Goal: Communication & Community: Answer question/provide support

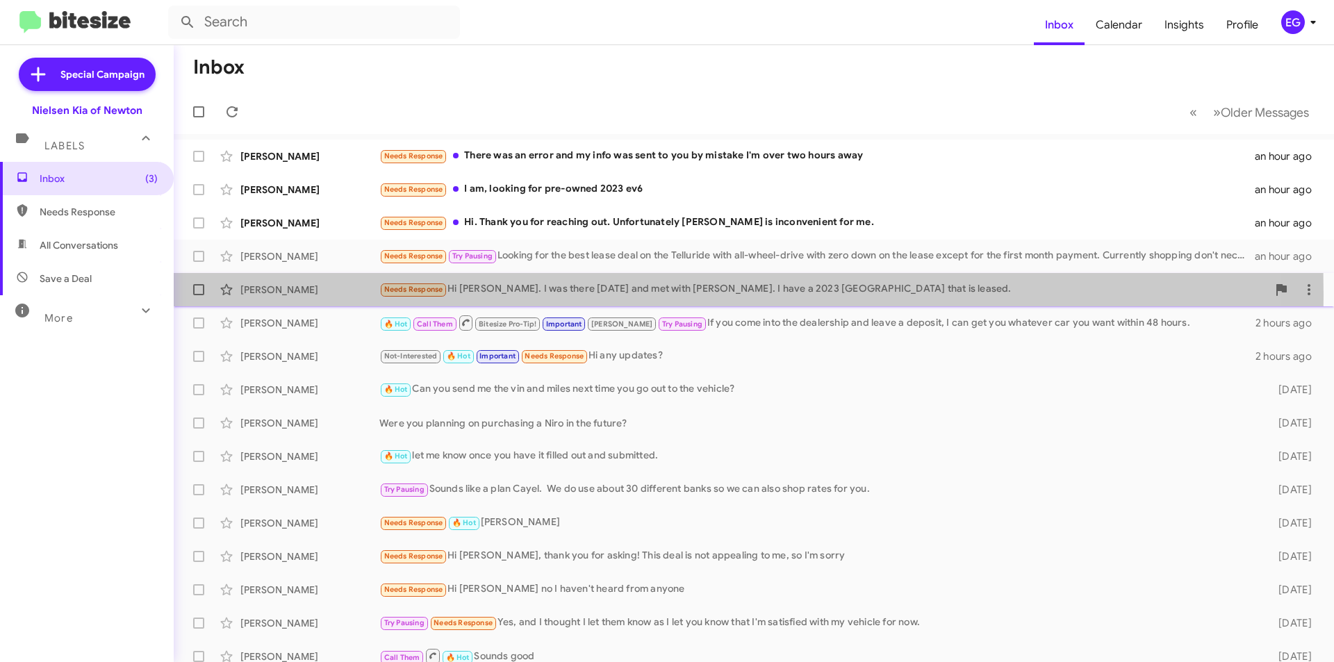
click at [331, 295] on div "[PERSON_NAME]" at bounding box center [309, 290] width 139 height 14
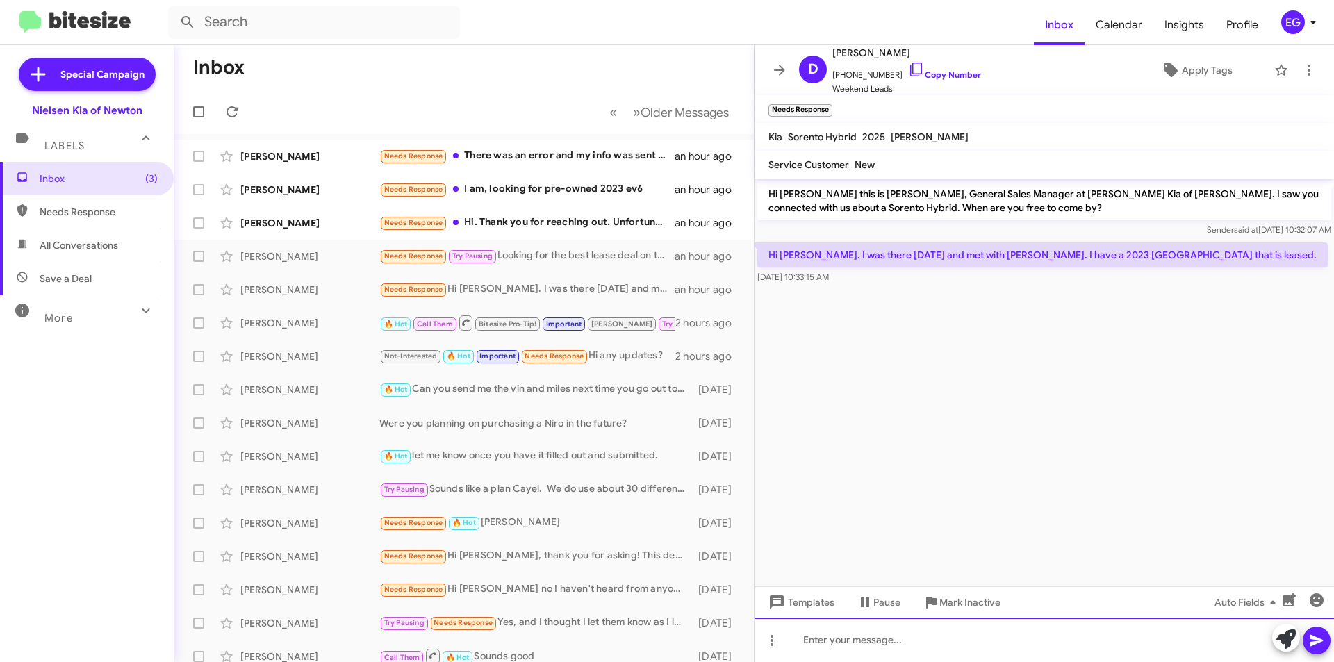
click at [846, 649] on div at bounding box center [1043, 640] width 579 height 44
click at [859, 638] on div "How did you meeting go? Was she able to answer all your questions?" at bounding box center [1043, 640] width 579 height 44
click at [1190, 647] on div "How did your meeting go? Was she able to answer all your questions?" at bounding box center [1043, 640] width 579 height 44
click at [1316, 639] on icon at bounding box center [1315, 641] width 13 height 12
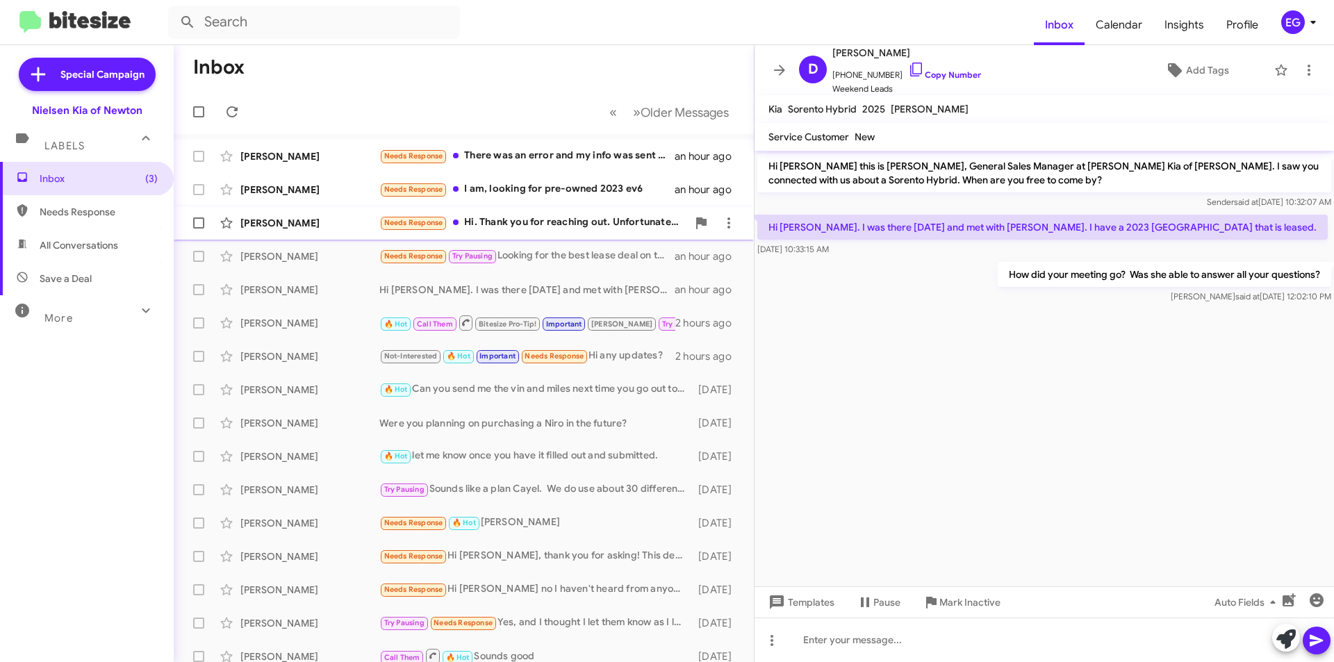
click at [581, 222] on div "Needs Response Hi. Thank you for reaching out. Unfortunately [PERSON_NAME] is i…" at bounding box center [533, 223] width 308 height 16
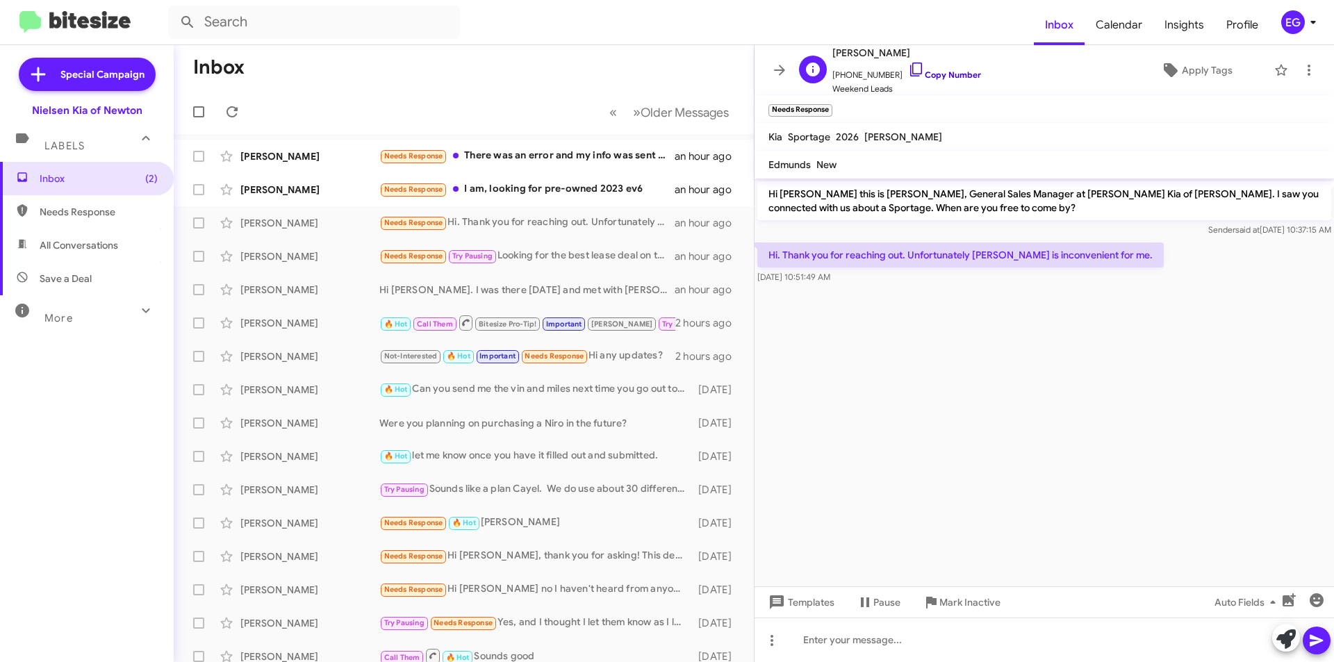
click at [941, 69] on link "Copy Number" at bounding box center [944, 74] width 73 height 10
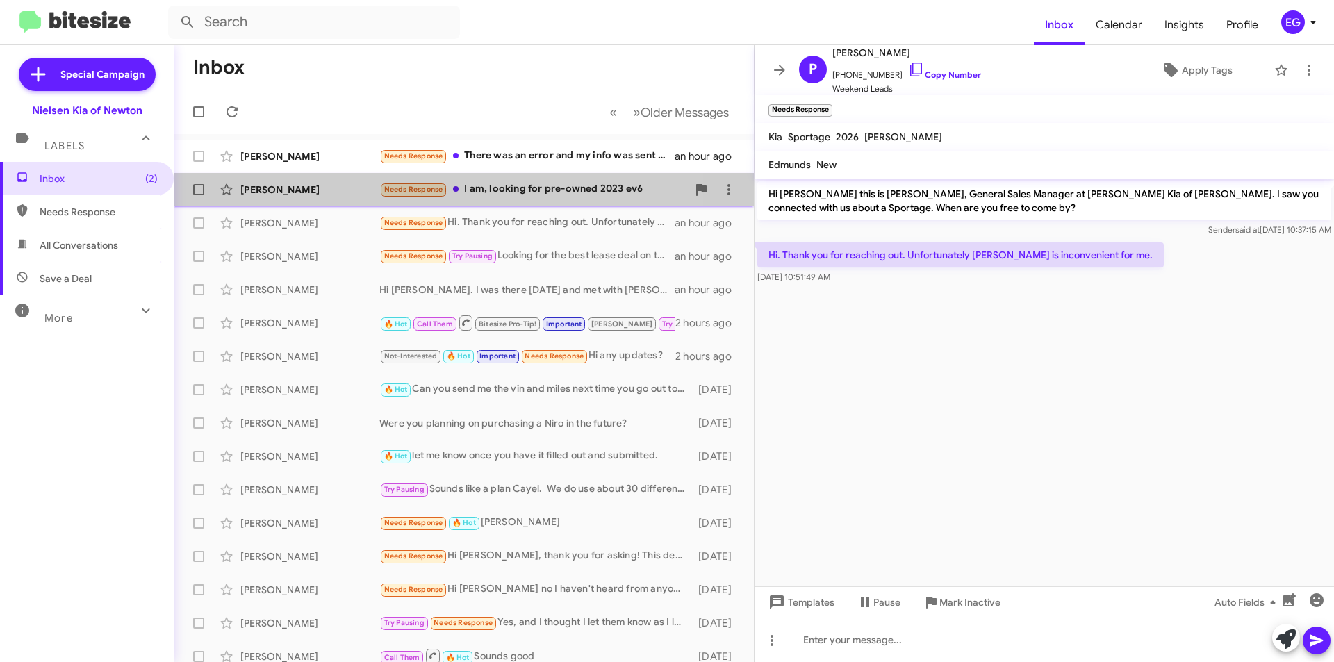
click at [495, 190] on div "Needs Response I am, looking for pre-owned 2023 ev6" at bounding box center [533, 189] width 308 height 16
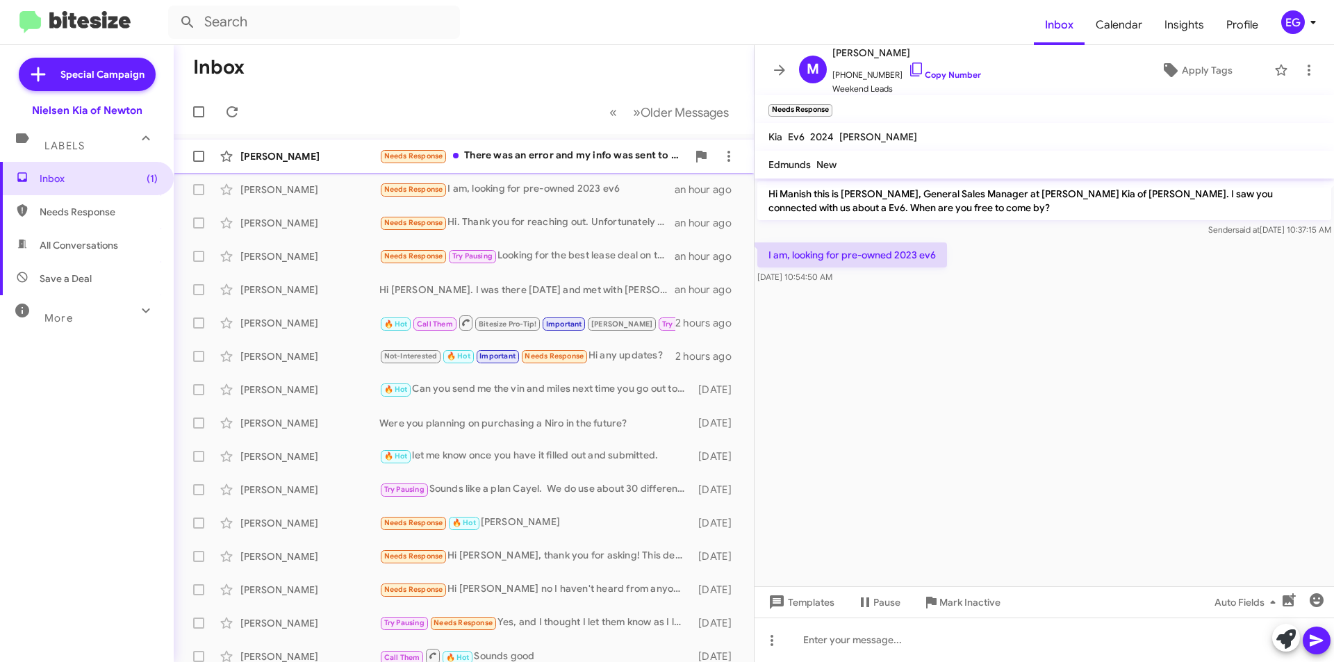
click at [496, 160] on div "Needs Response There was an error and my info was sent to you by mistake I'm ov…" at bounding box center [533, 156] width 308 height 16
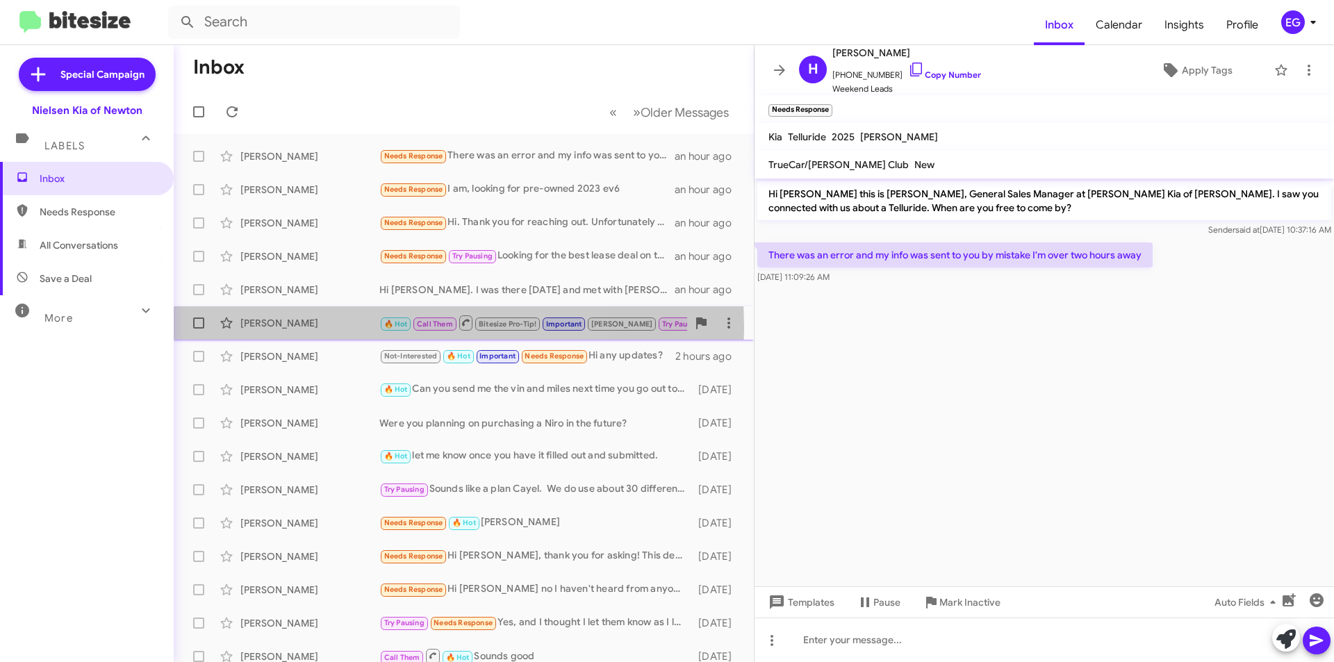
click at [323, 328] on div "[PERSON_NAME]" at bounding box center [309, 323] width 139 height 14
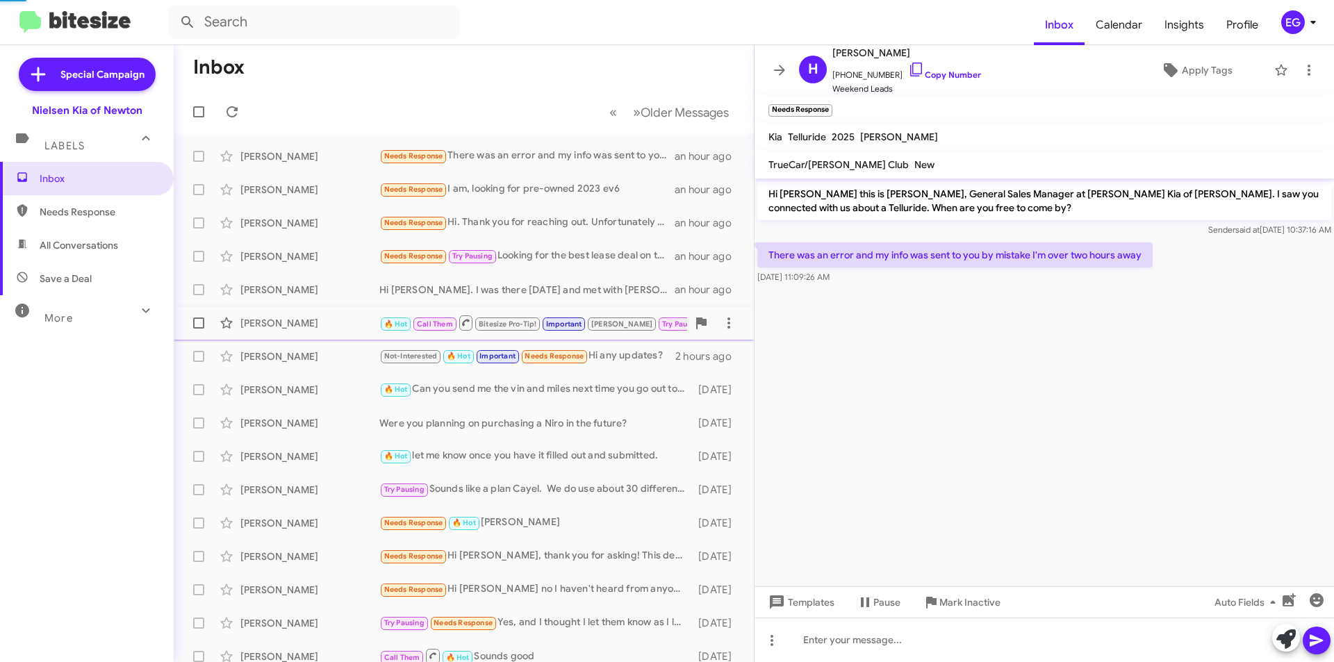
scroll to position [634, 0]
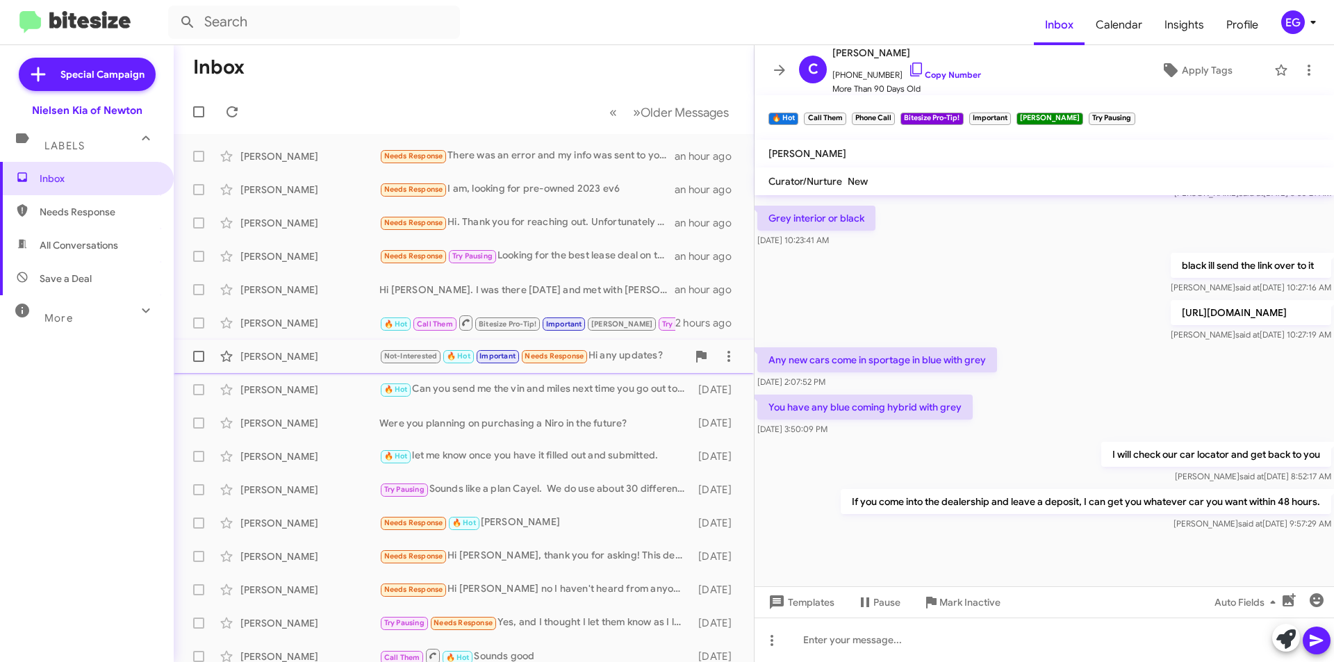
click at [319, 351] on div "[PERSON_NAME]" at bounding box center [309, 356] width 139 height 14
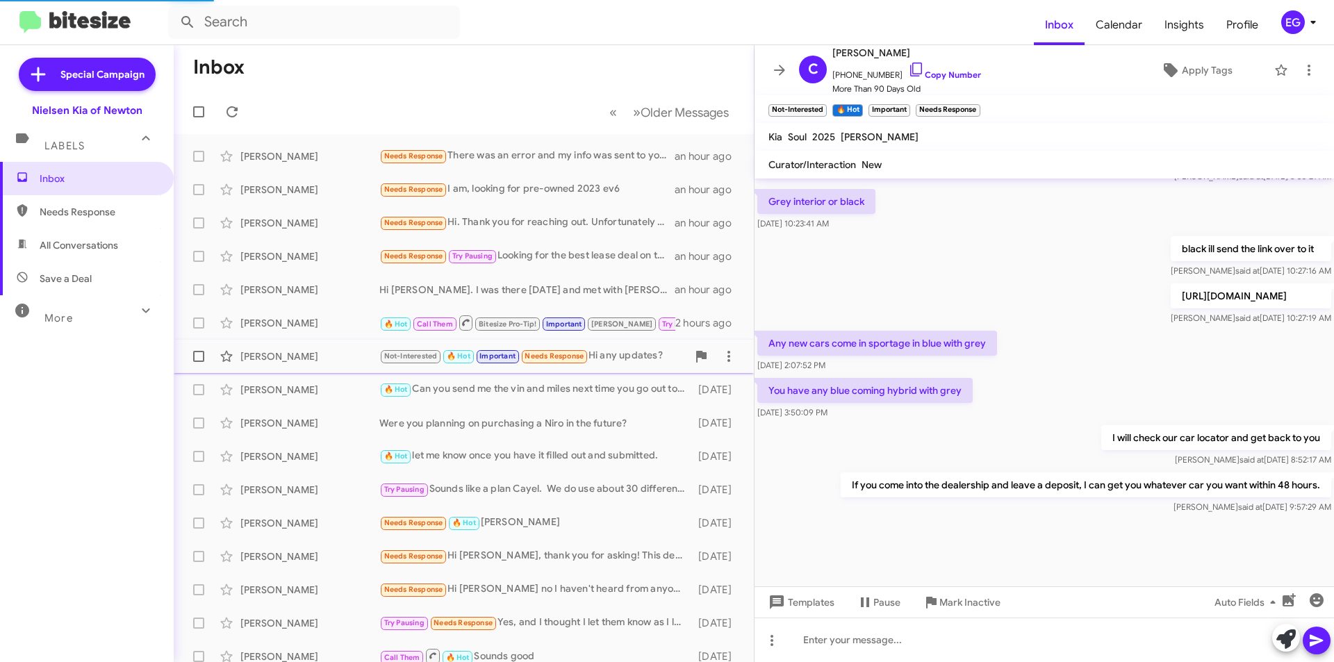
scroll to position [668, 0]
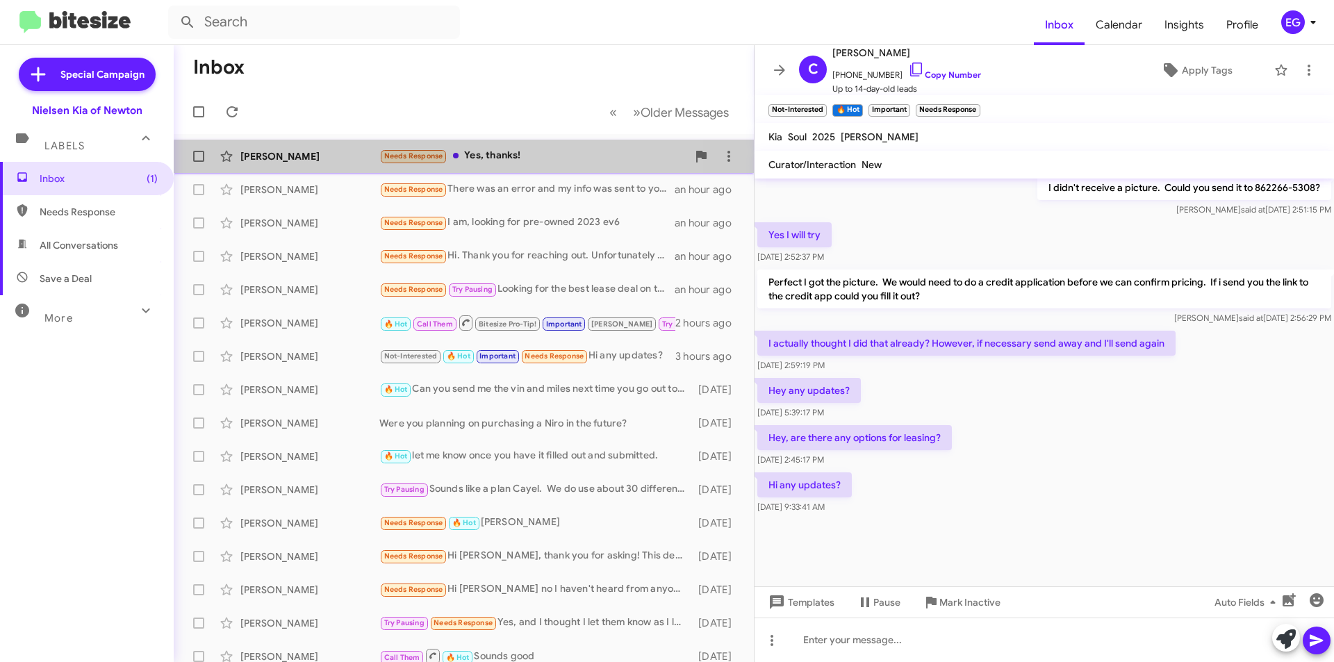
click at [485, 161] on div "Needs Response Yes, thanks!" at bounding box center [533, 156] width 308 height 16
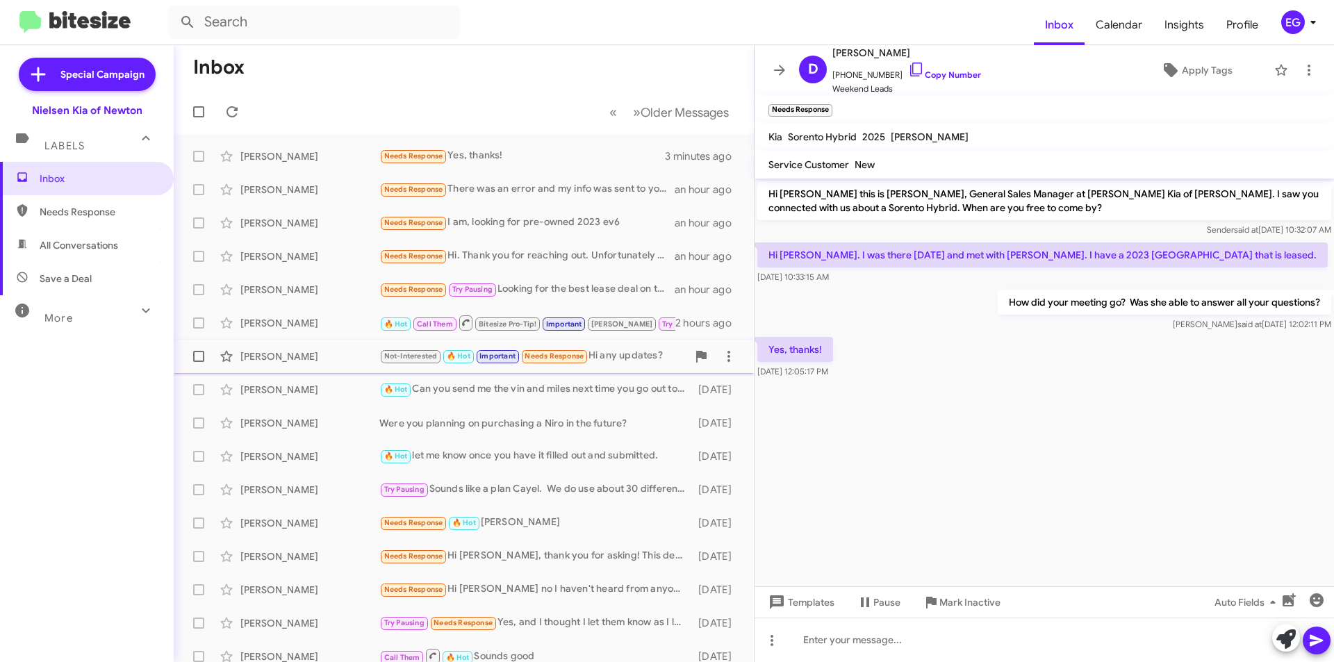
click at [634, 358] on div "Not-Interested 🔥 Hot Important Needs Response Hi any updates?" at bounding box center [533, 356] width 308 height 16
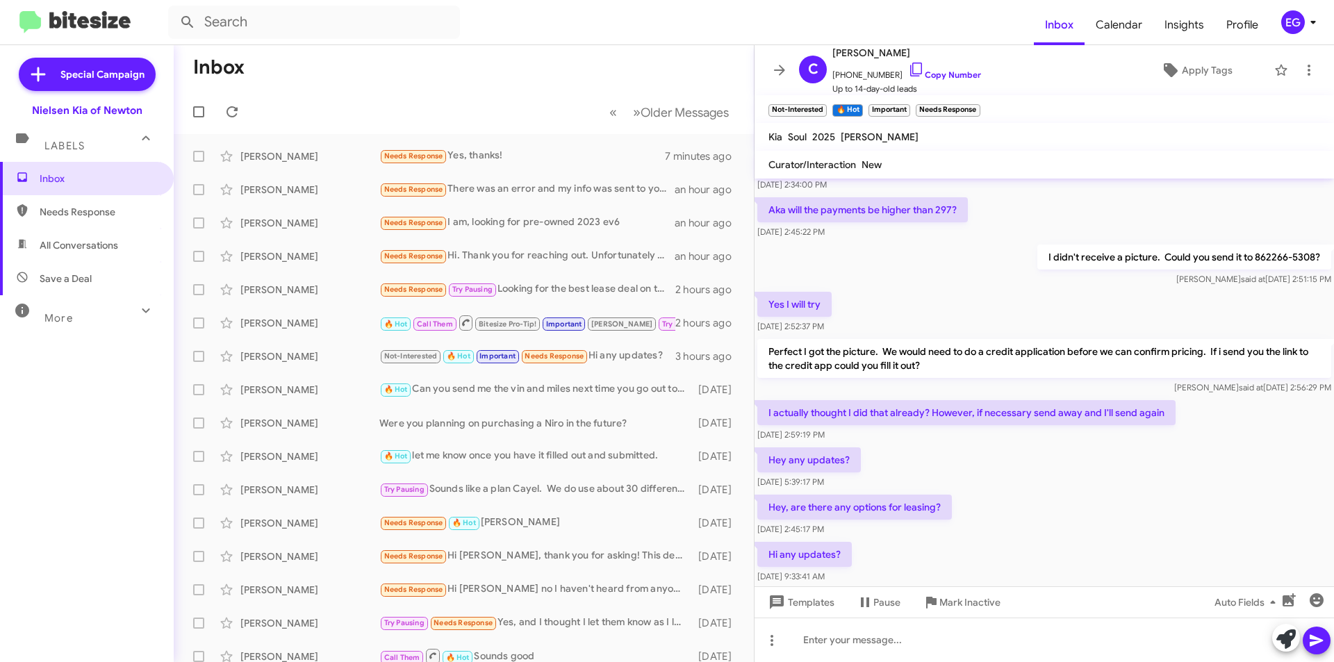
scroll to position [668, 0]
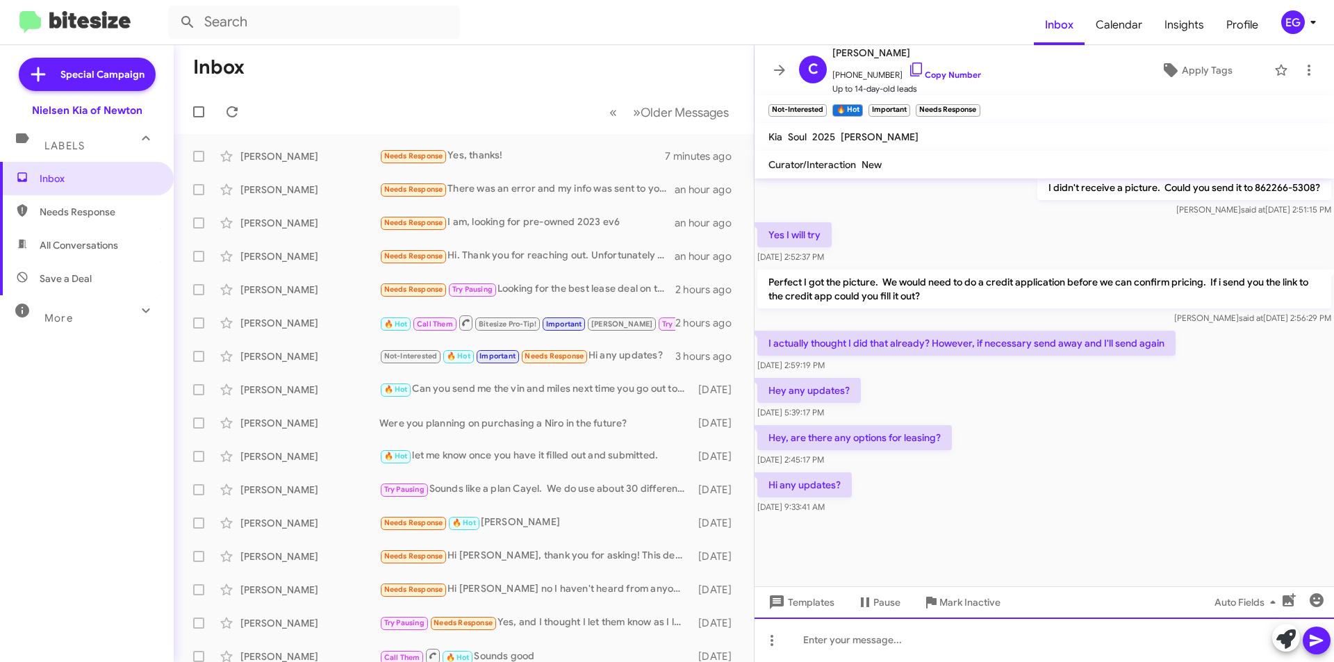
click at [860, 639] on div at bounding box center [1043, 640] width 579 height 44
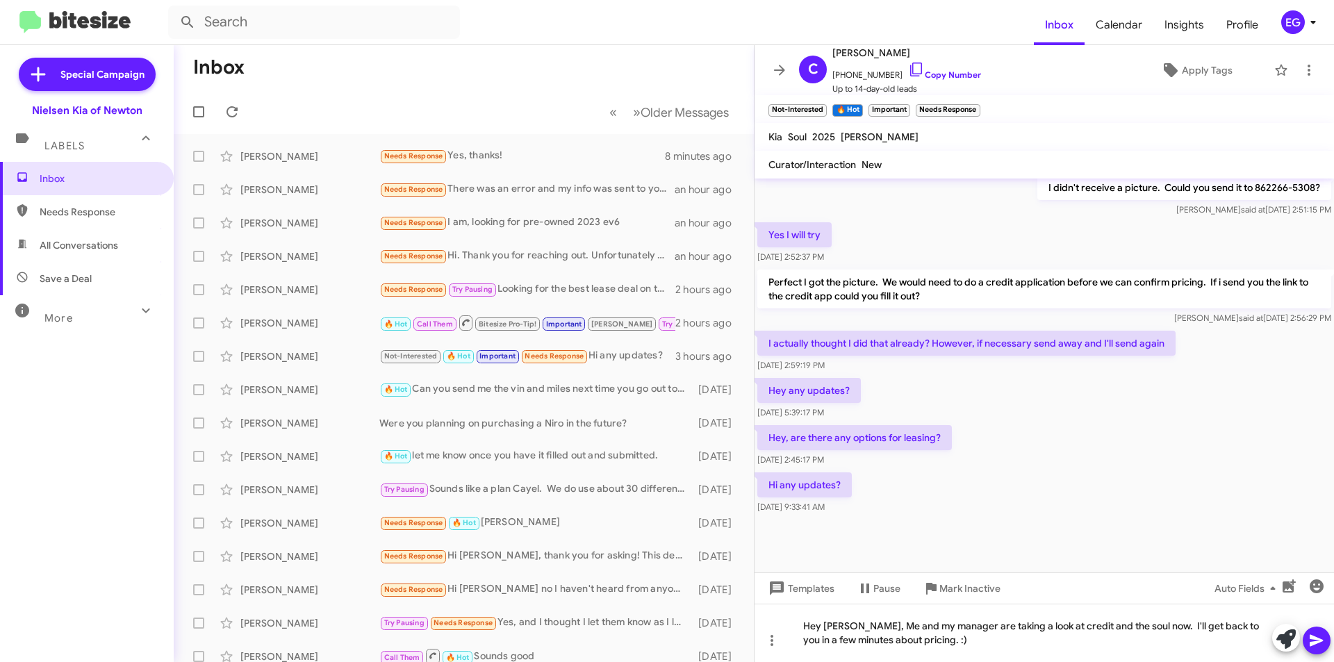
click at [1309, 641] on icon at bounding box center [1316, 640] width 17 height 17
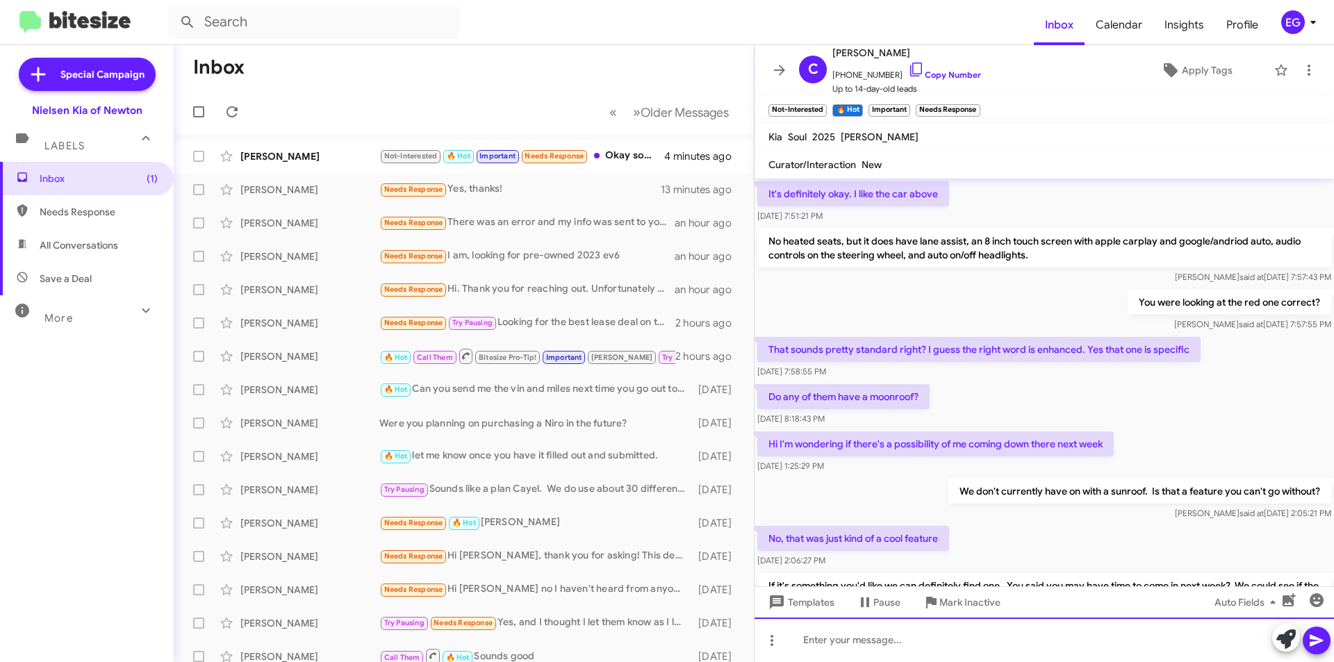
scroll to position [704, 0]
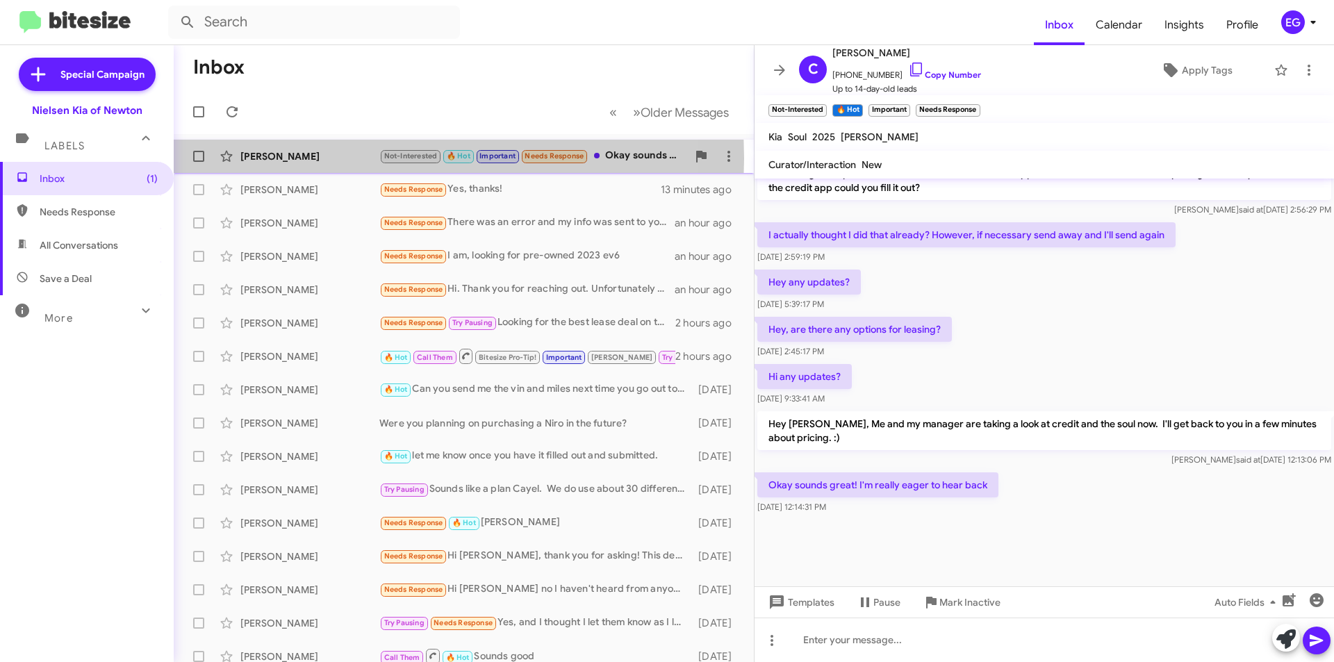
click at [279, 158] on div "[PERSON_NAME]" at bounding box center [309, 156] width 139 height 14
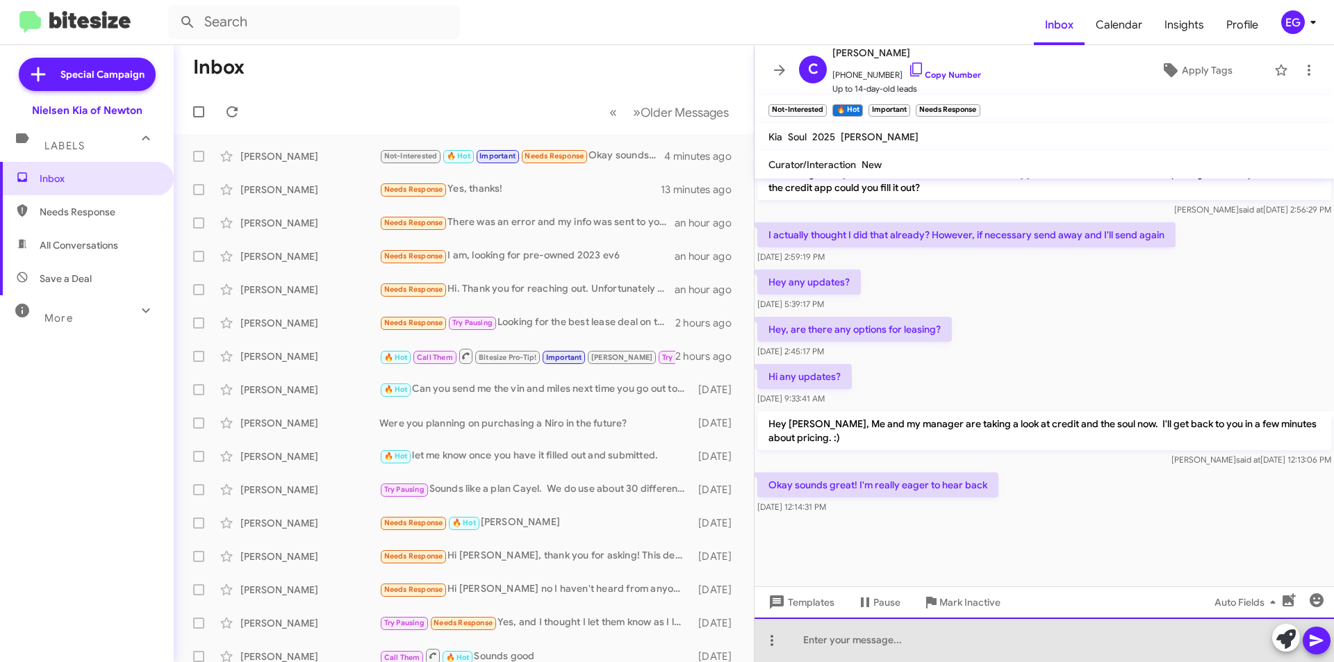
click at [900, 643] on div at bounding box center [1043, 640] width 579 height 44
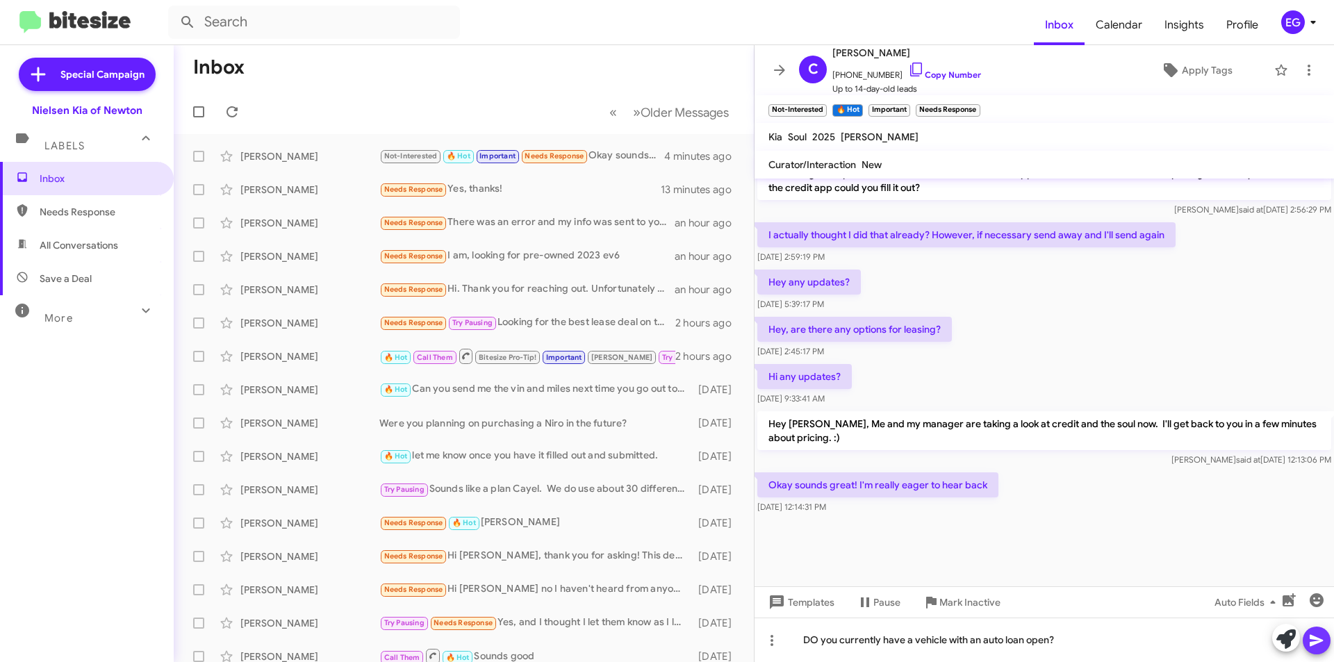
click at [1316, 633] on icon at bounding box center [1316, 640] width 17 height 17
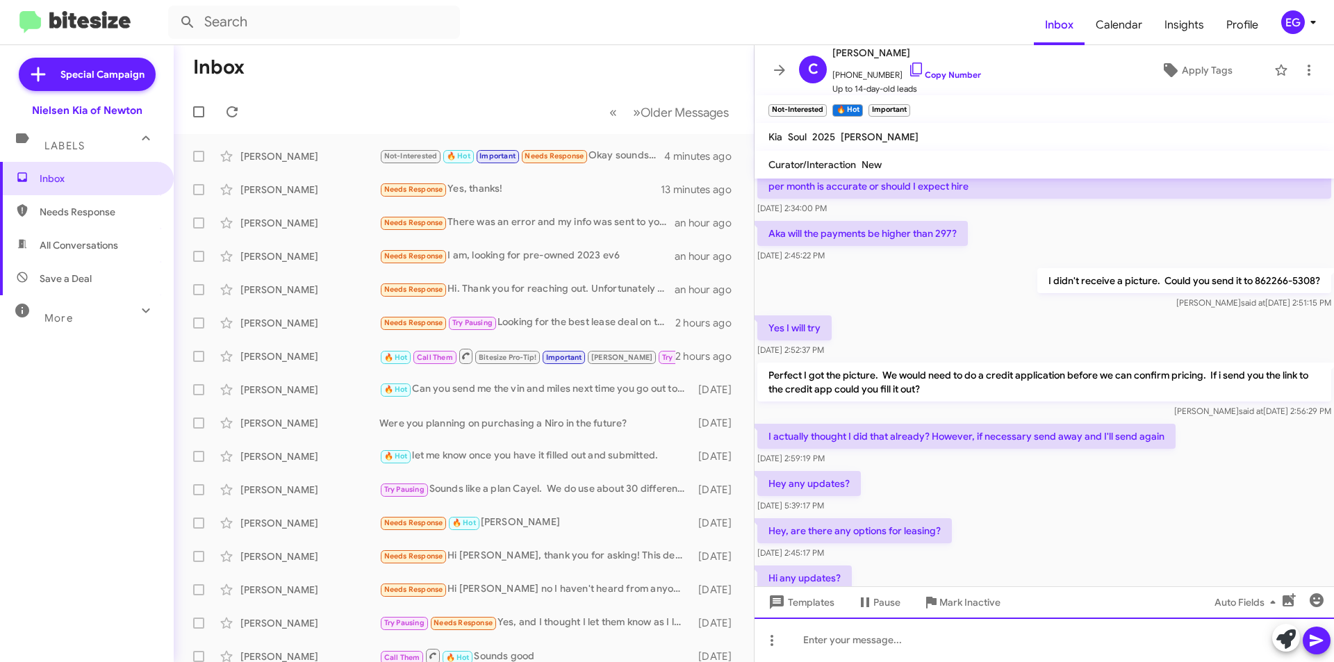
scroll to position [1079, 0]
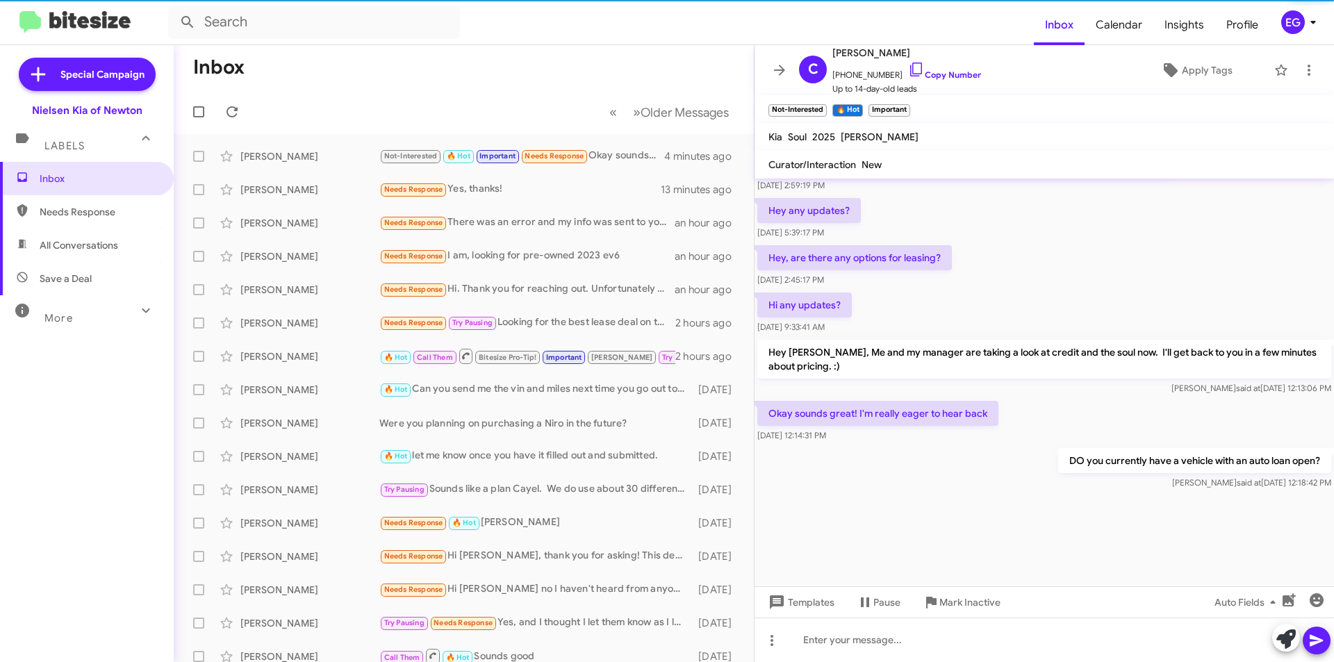
click at [65, 253] on span "All Conversations" at bounding box center [87, 245] width 174 height 33
type input "in:all-conversations"
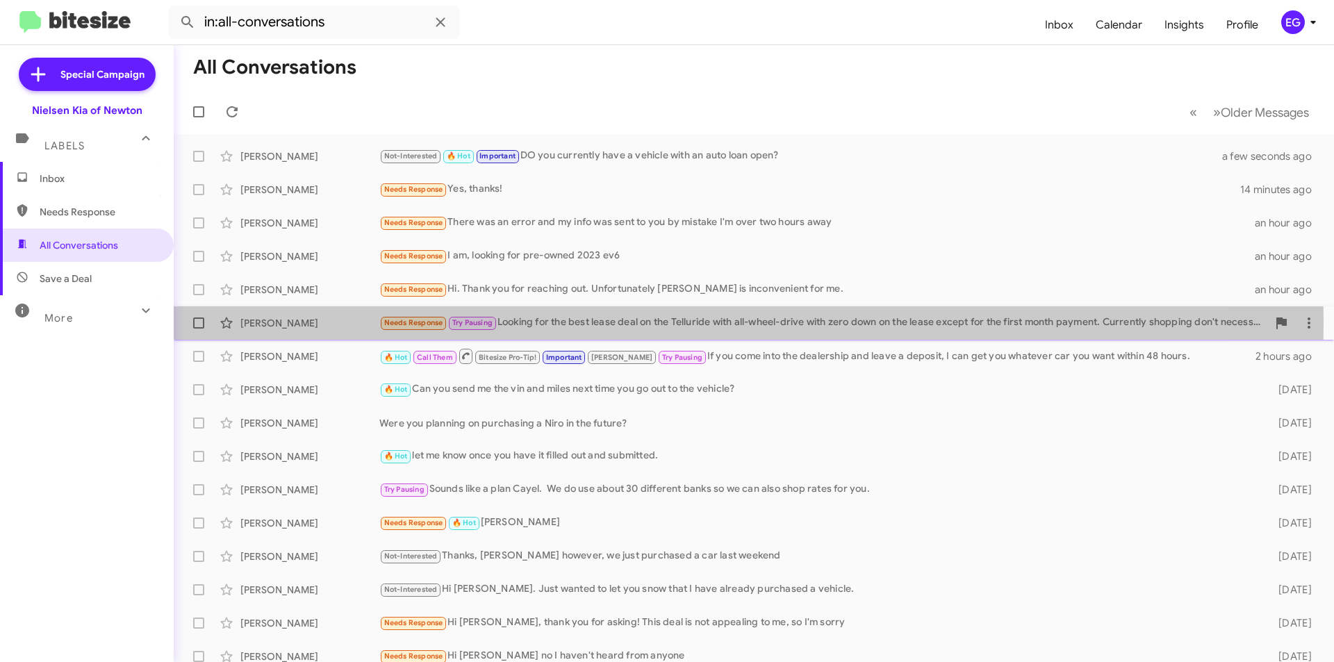
click at [306, 323] on div "[PERSON_NAME]" at bounding box center [309, 323] width 139 height 14
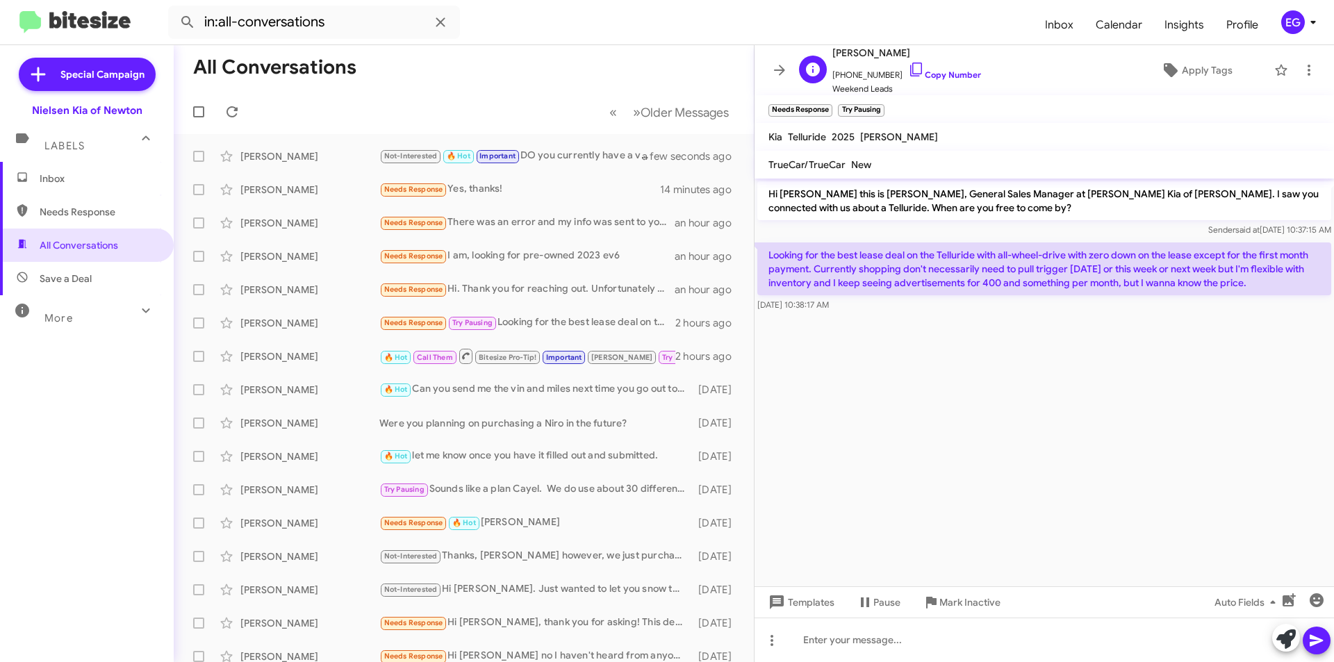
click at [948, 69] on span "[PHONE_NUMBER] Copy Number" at bounding box center [906, 71] width 149 height 21
click at [928, 79] on span "[PHONE_NUMBER] Copy Number" at bounding box center [906, 71] width 149 height 21
click at [909, 72] on icon at bounding box center [916, 69] width 17 height 17
click at [830, 642] on div at bounding box center [1043, 640] width 579 height 44
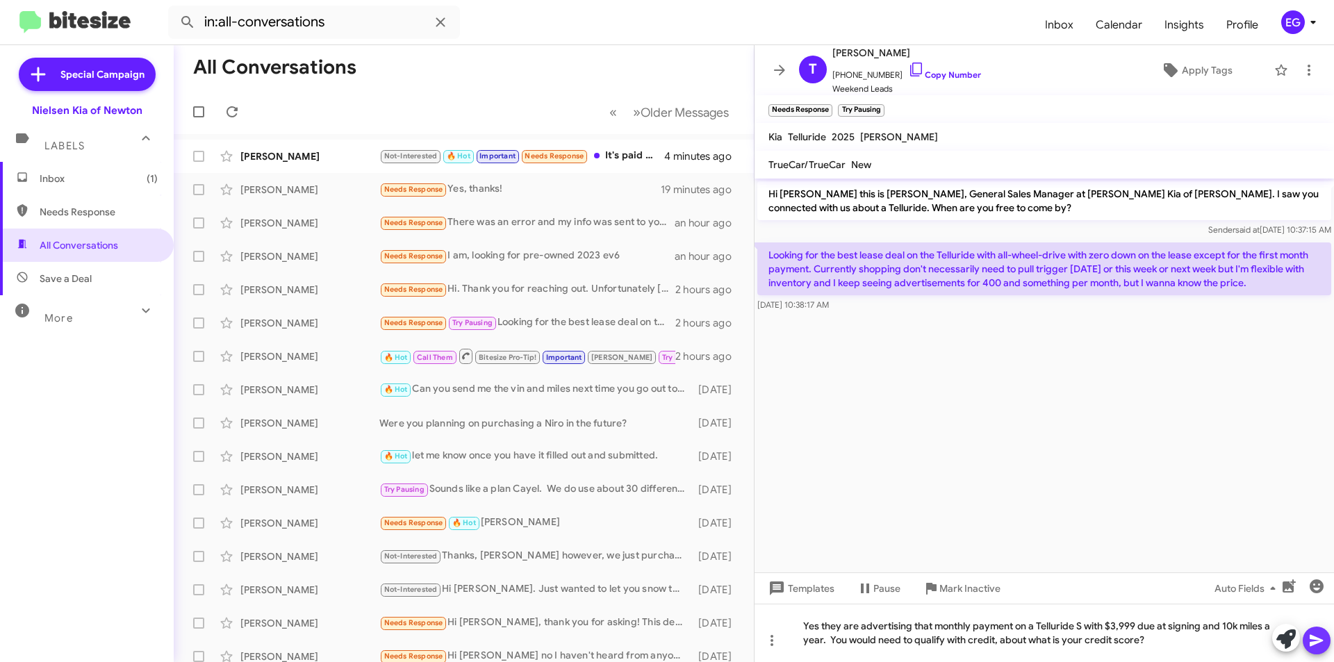
click at [1316, 638] on icon at bounding box center [1315, 641] width 13 height 12
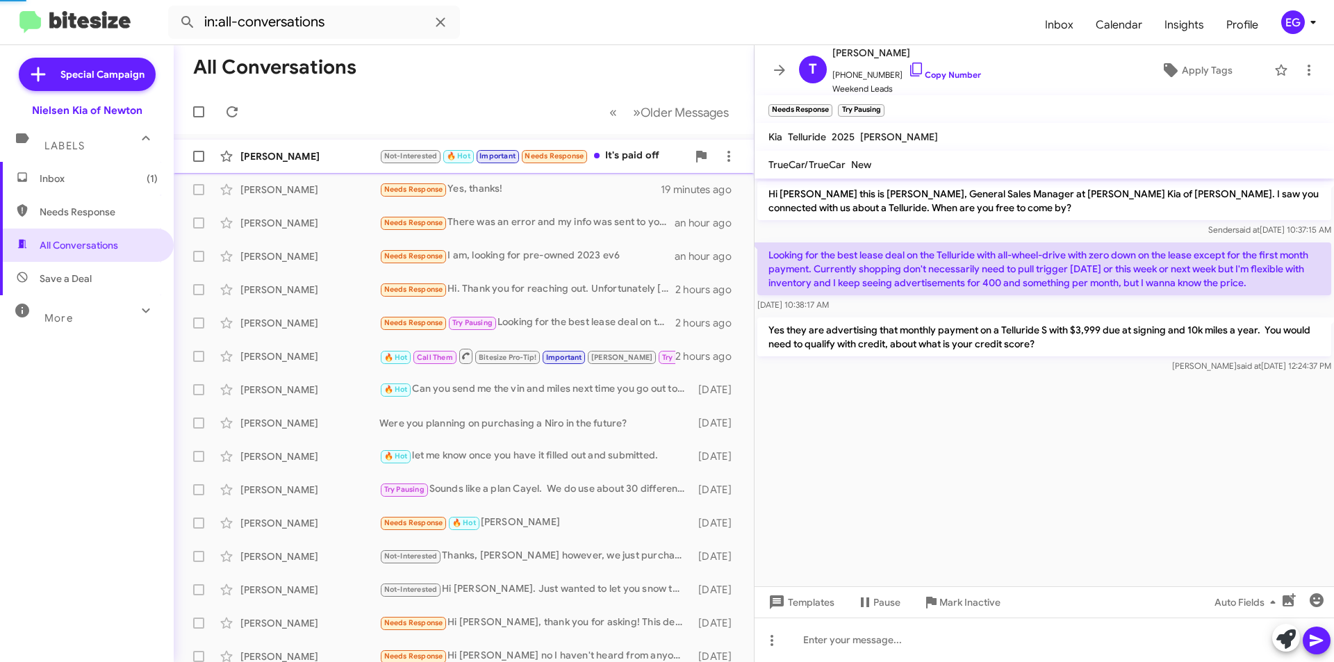
click at [336, 163] on div "[PERSON_NAME]" at bounding box center [309, 156] width 139 height 14
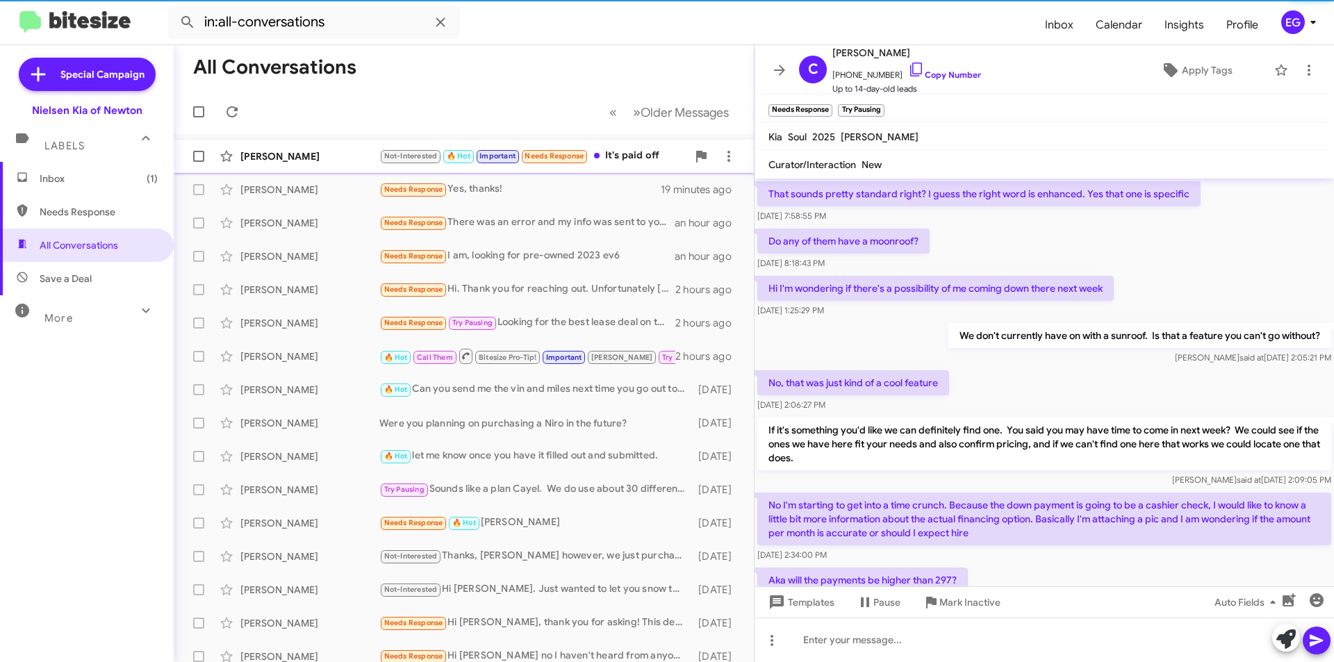
scroll to position [690, 0]
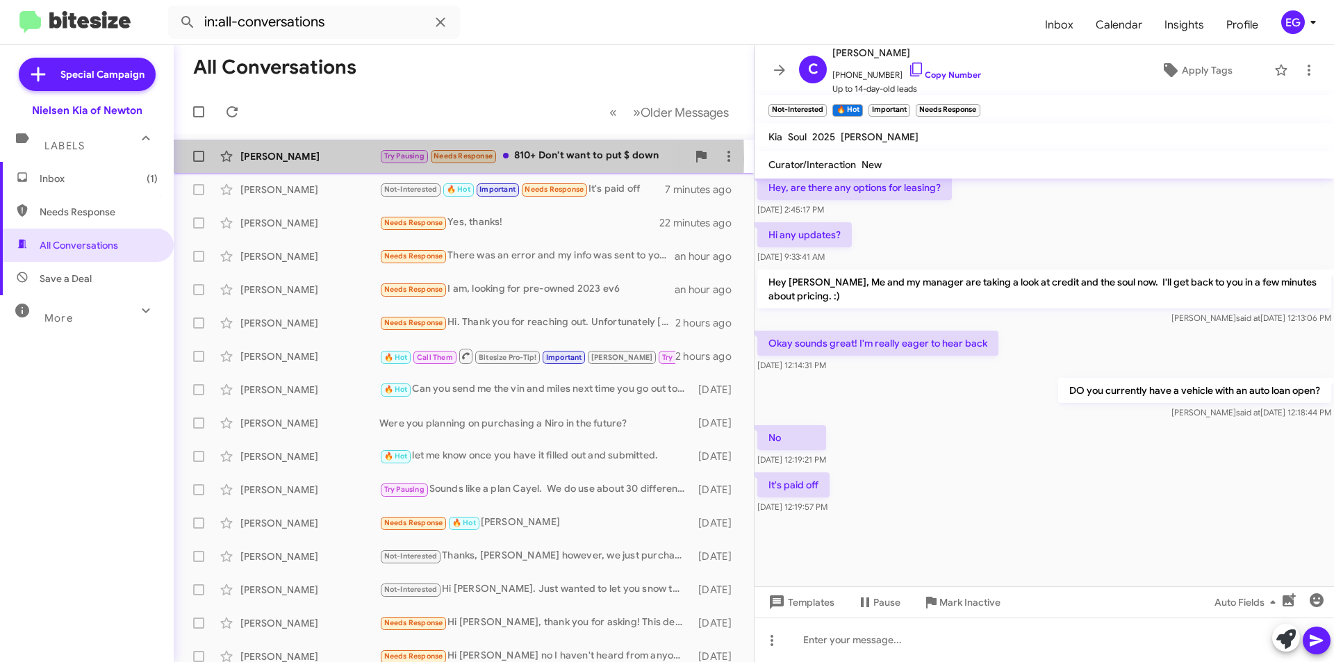
click at [267, 159] on div "[PERSON_NAME]" at bounding box center [309, 156] width 139 height 14
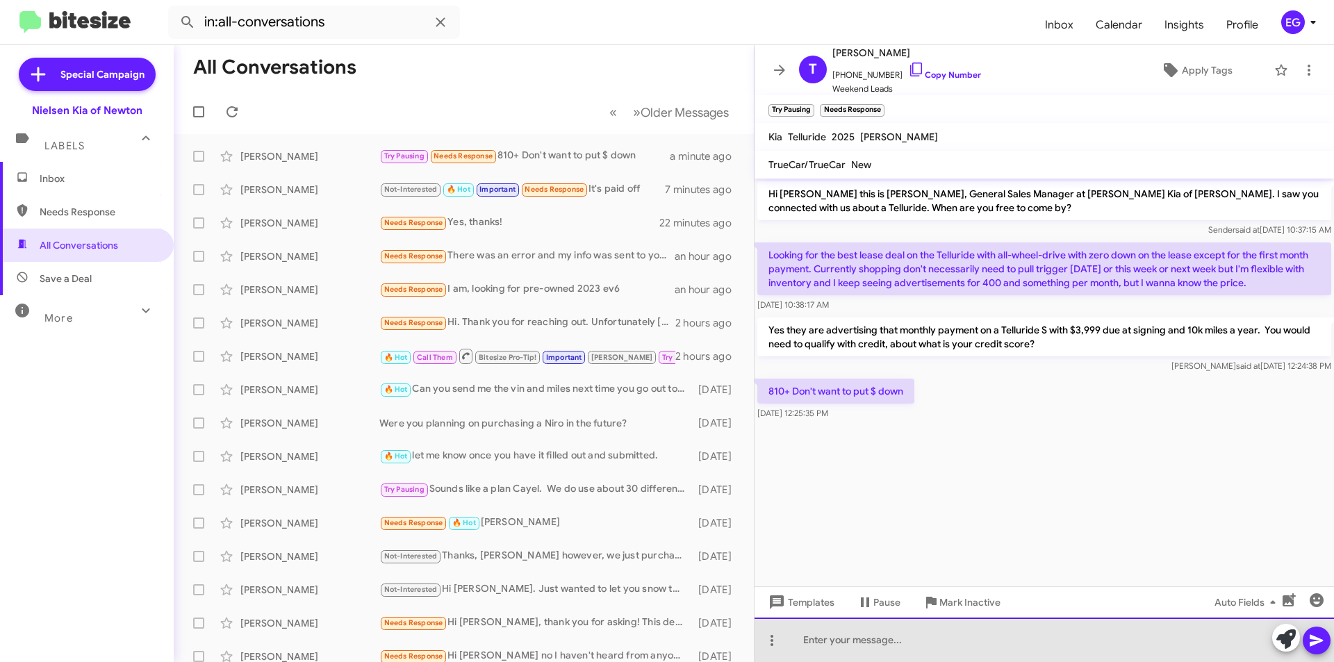
click at [886, 631] on div at bounding box center [1043, 640] width 579 height 44
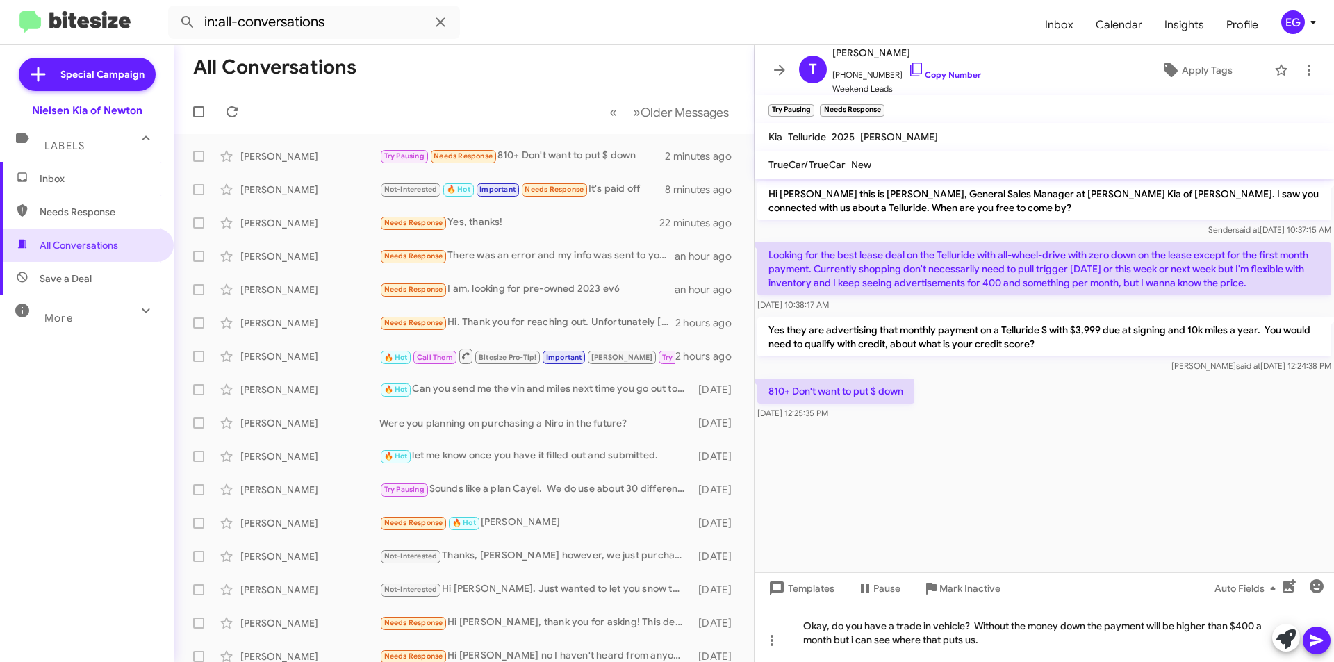
click at [1314, 638] on icon at bounding box center [1315, 641] width 13 height 12
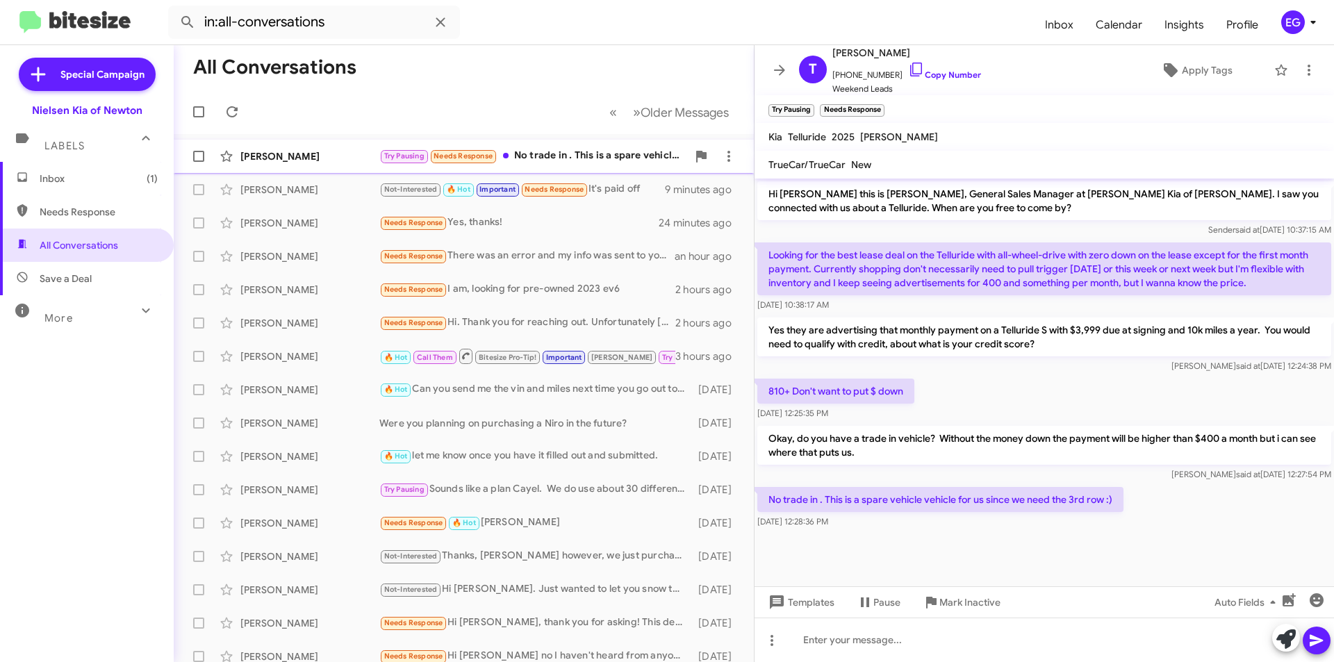
click at [349, 167] on div "[PERSON_NAME] Try Pausing Needs Response No trade in . This is a spare vehicle …" at bounding box center [464, 156] width 558 height 28
click at [854, 647] on div at bounding box center [1043, 640] width 579 height 44
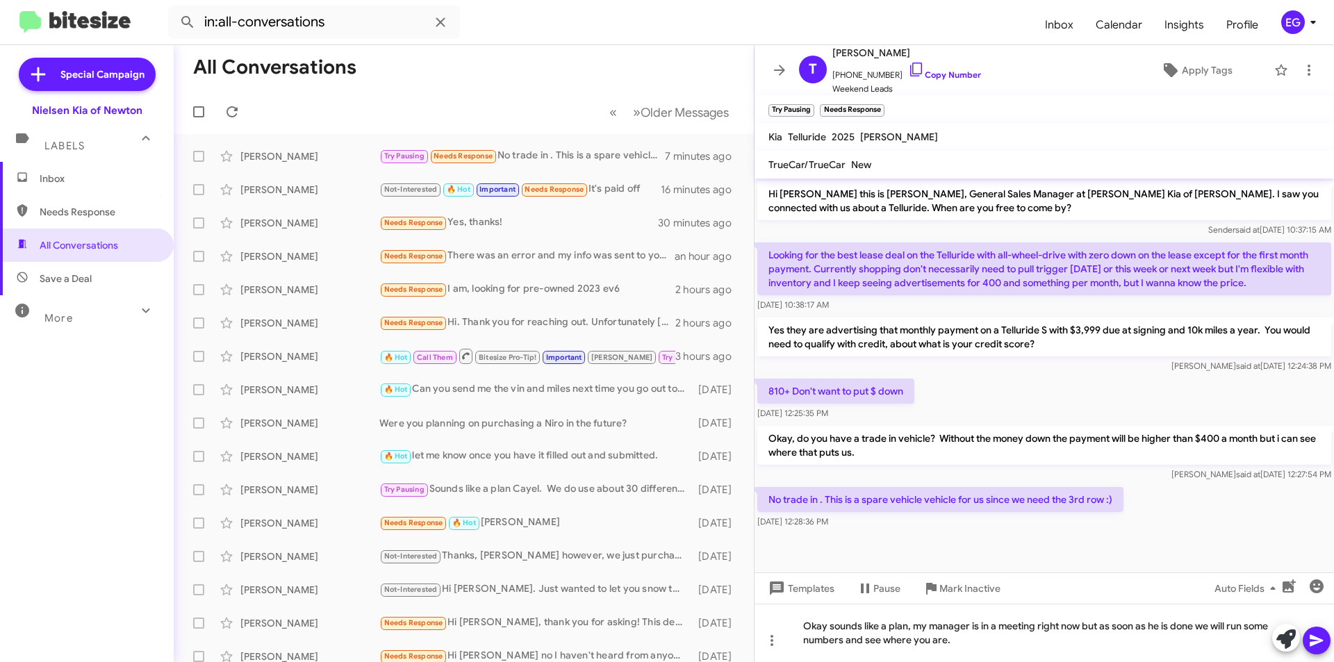
click at [1315, 636] on icon at bounding box center [1316, 640] width 17 height 17
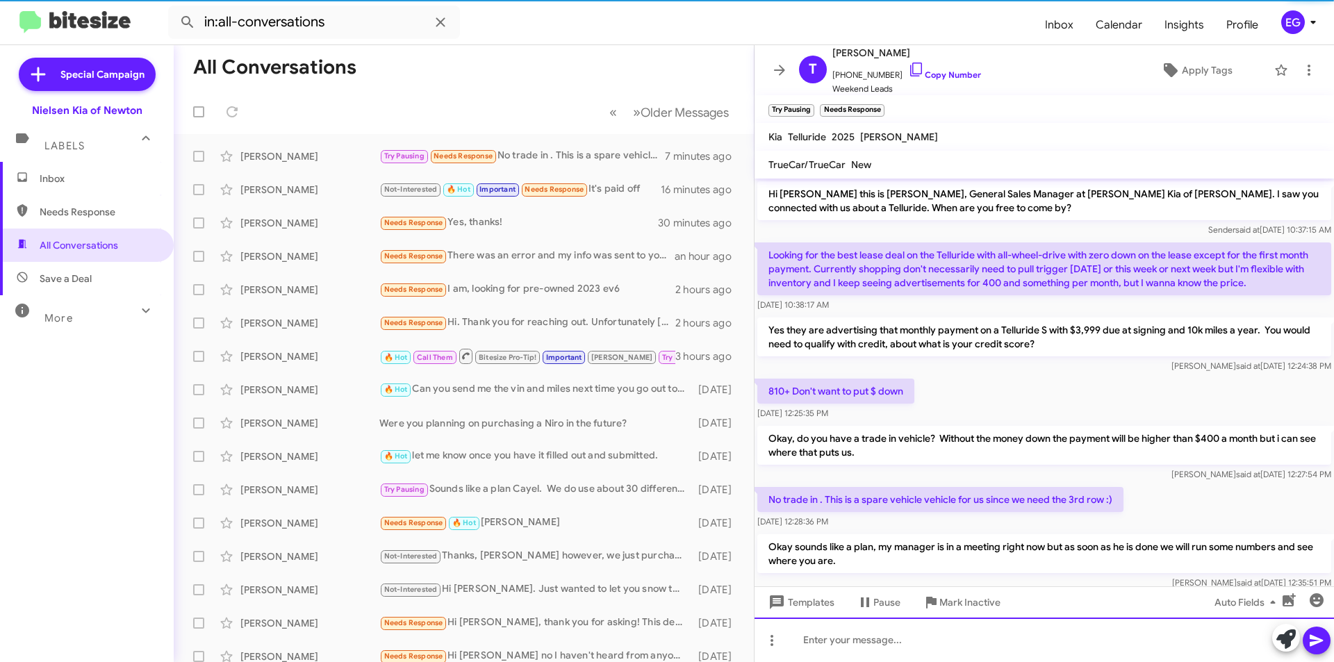
scroll to position [31, 0]
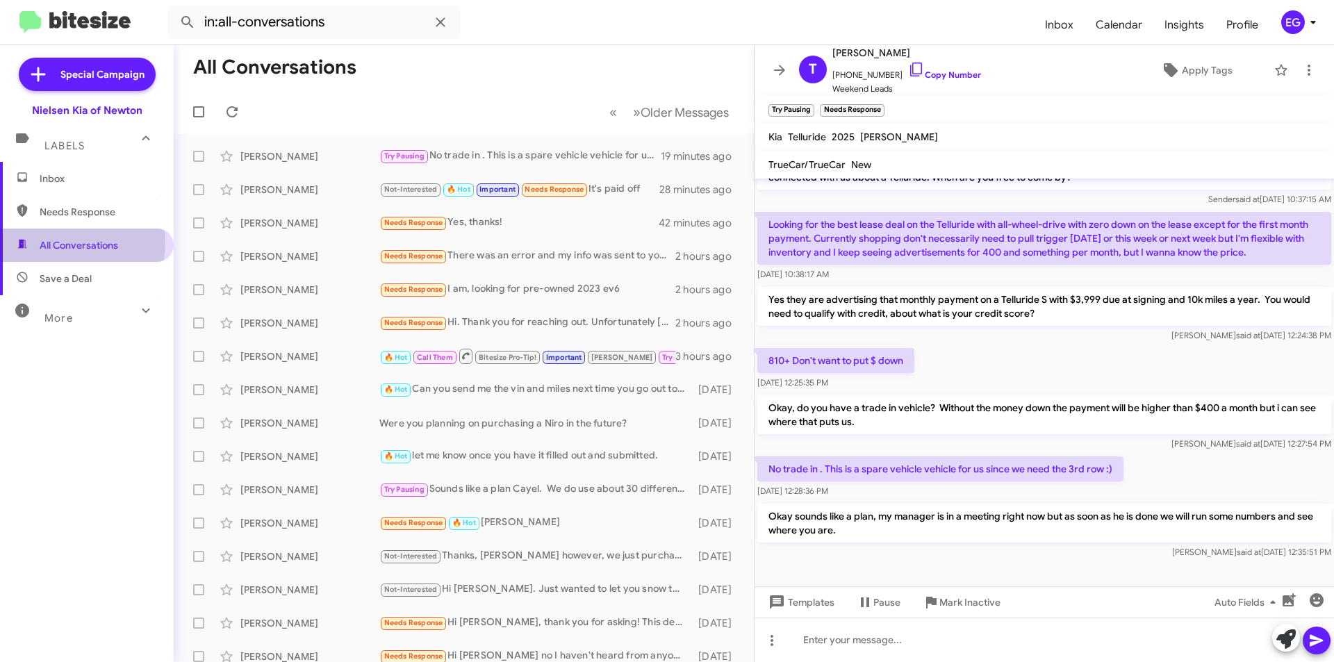
click at [66, 243] on span "All Conversations" at bounding box center [79, 245] width 78 height 14
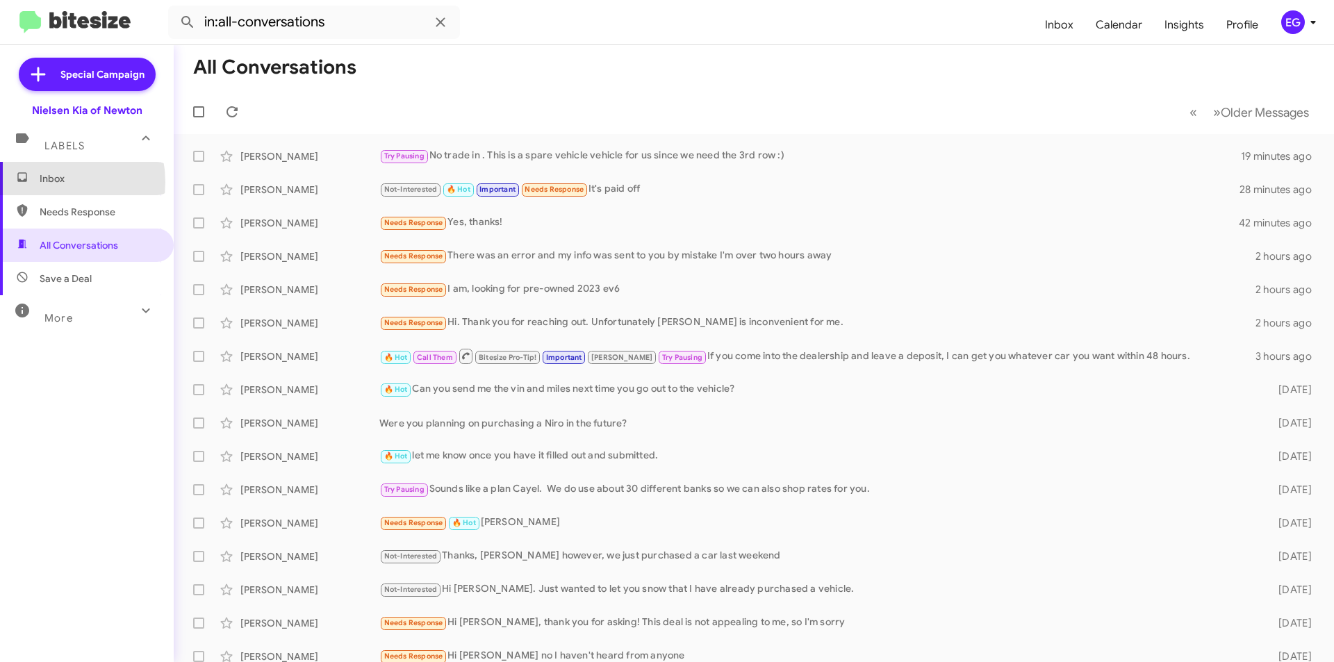
click at [50, 182] on span "Inbox" at bounding box center [99, 179] width 118 height 14
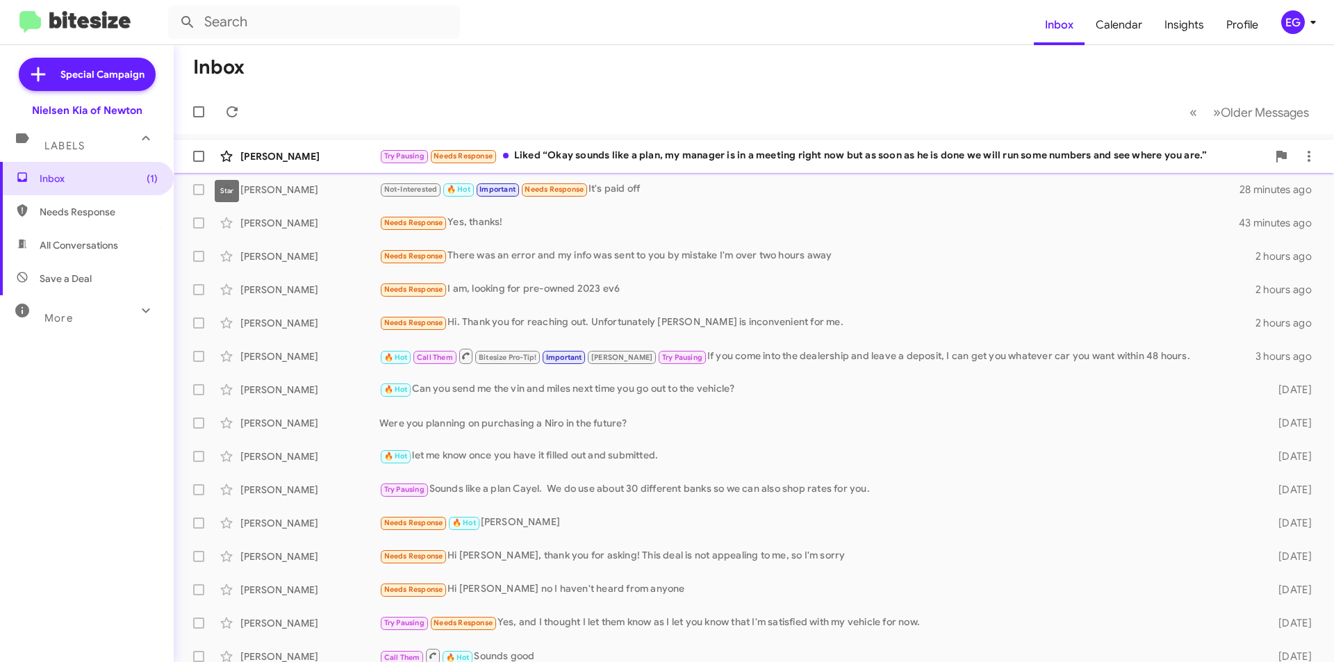
click at [235, 158] on span at bounding box center [227, 156] width 28 height 17
click at [222, 153] on icon at bounding box center [226, 156] width 17 height 17
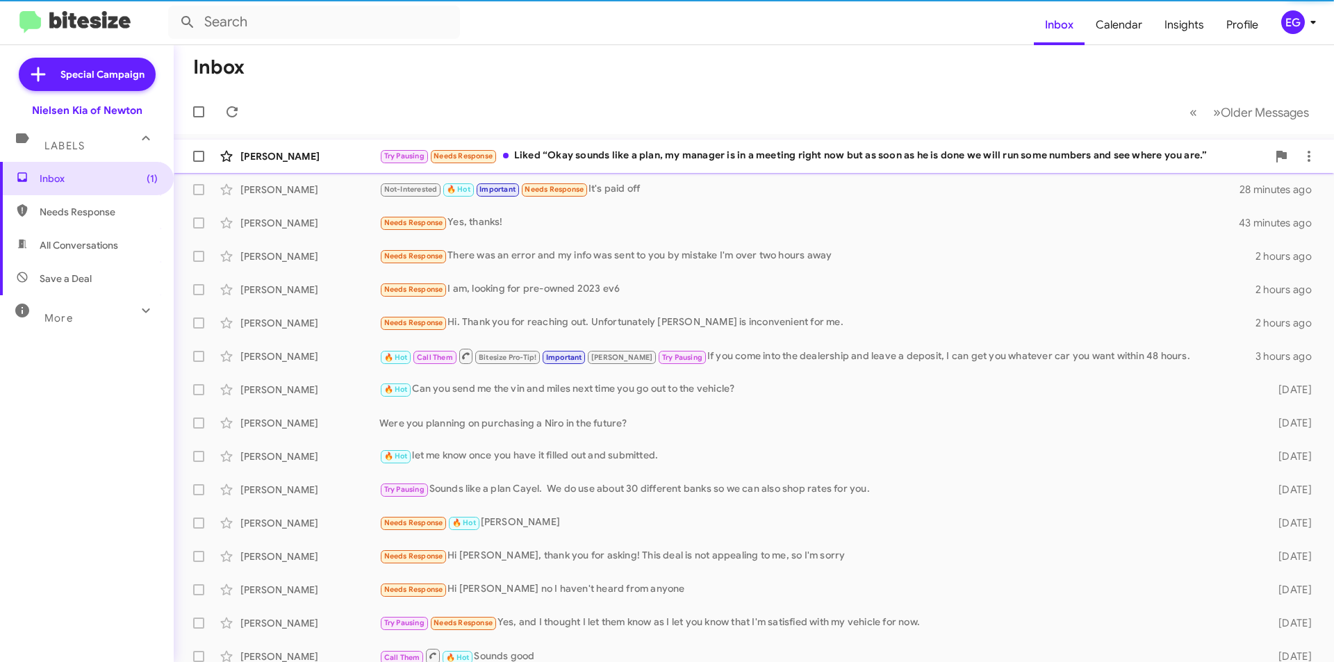
click at [351, 152] on div "[PERSON_NAME]" at bounding box center [309, 156] width 139 height 14
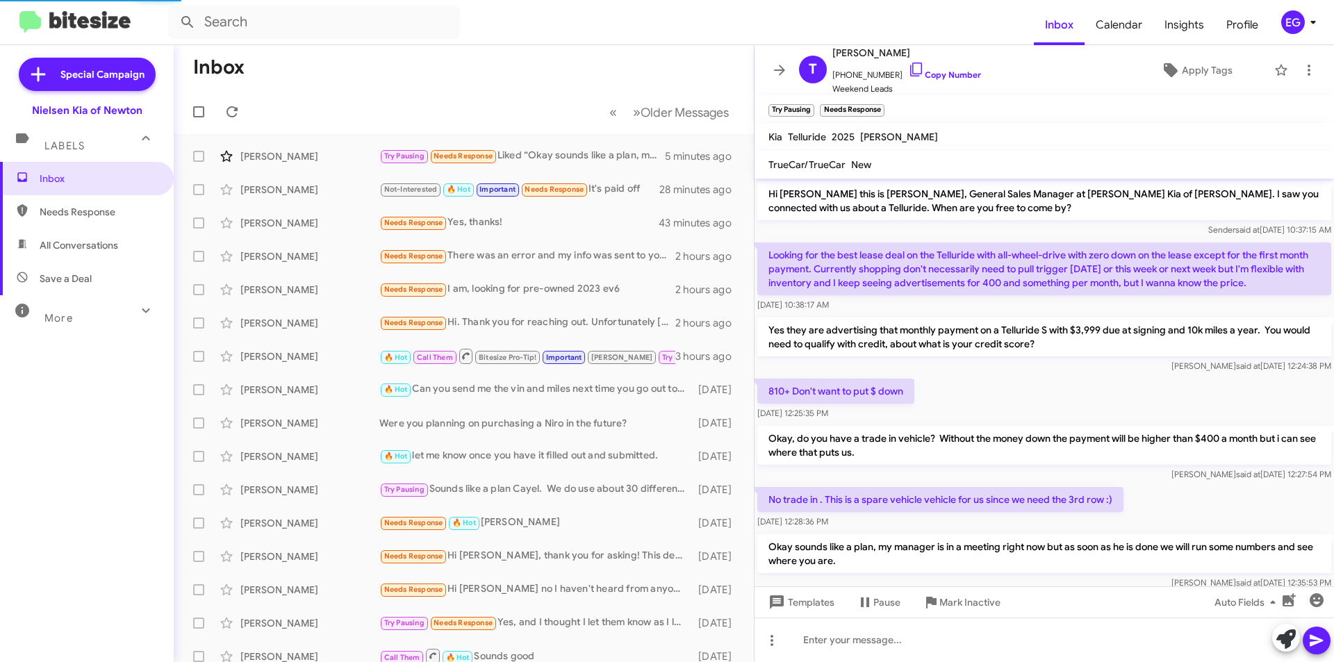
scroll to position [95, 0]
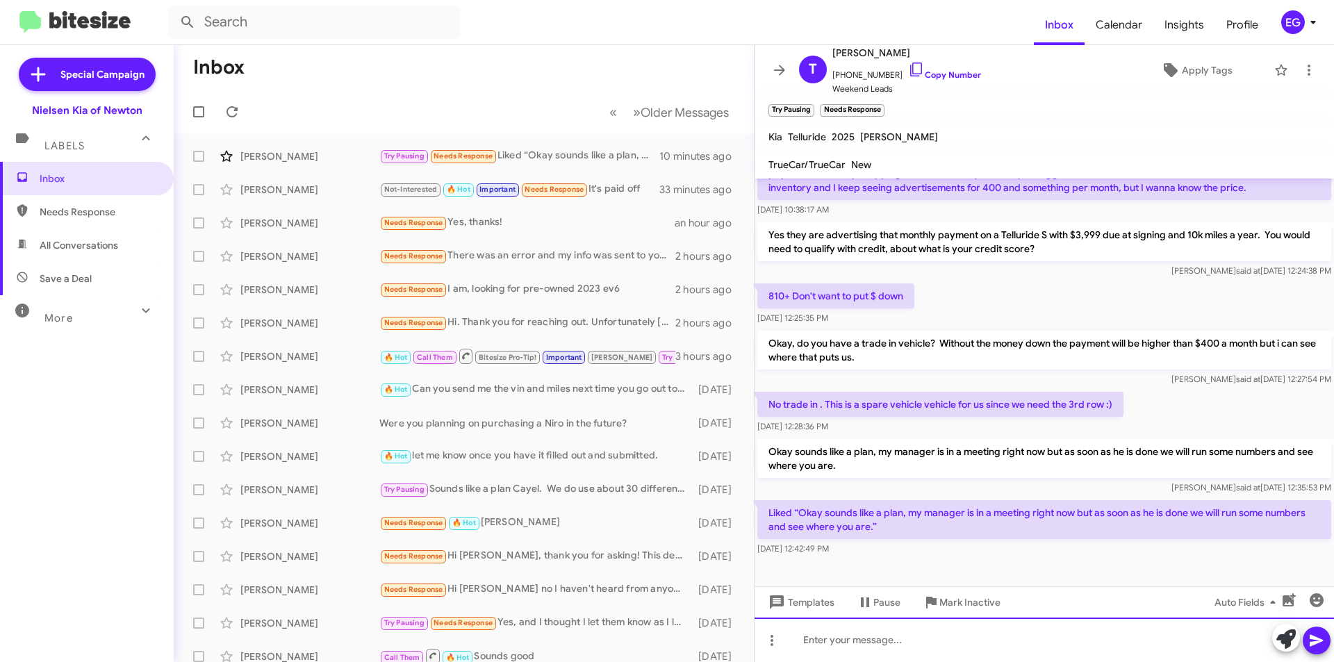
click at [913, 631] on div at bounding box center [1043, 640] width 579 height 44
click at [1310, 642] on icon at bounding box center [1315, 641] width 13 height 12
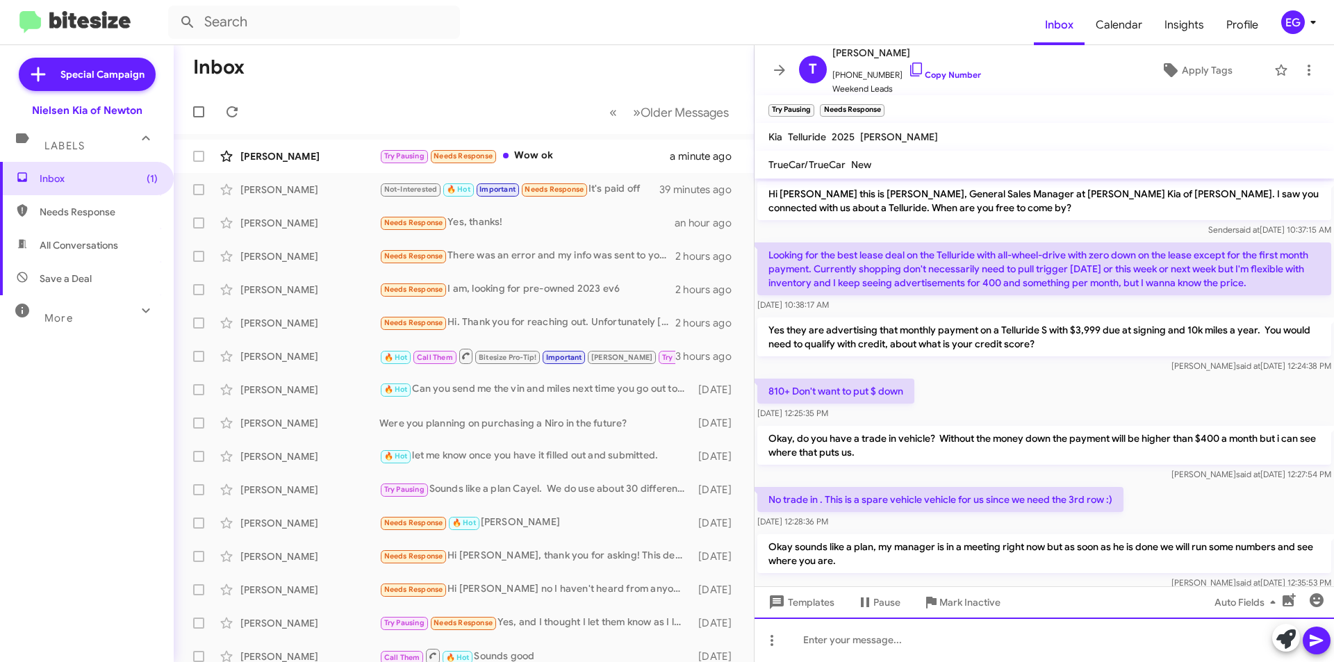
scroll to position [197, 0]
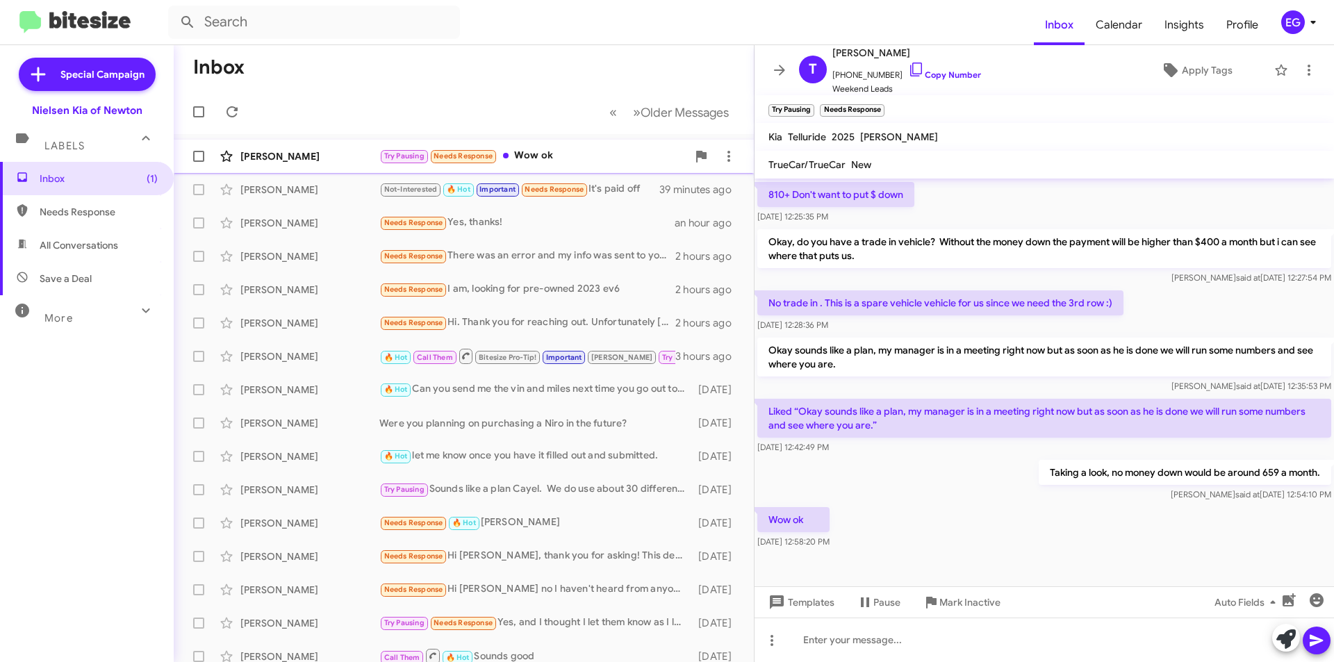
click at [332, 166] on div "[PERSON_NAME] Try Pausing Needs Response Wow ok a minute ago" at bounding box center [464, 156] width 558 height 28
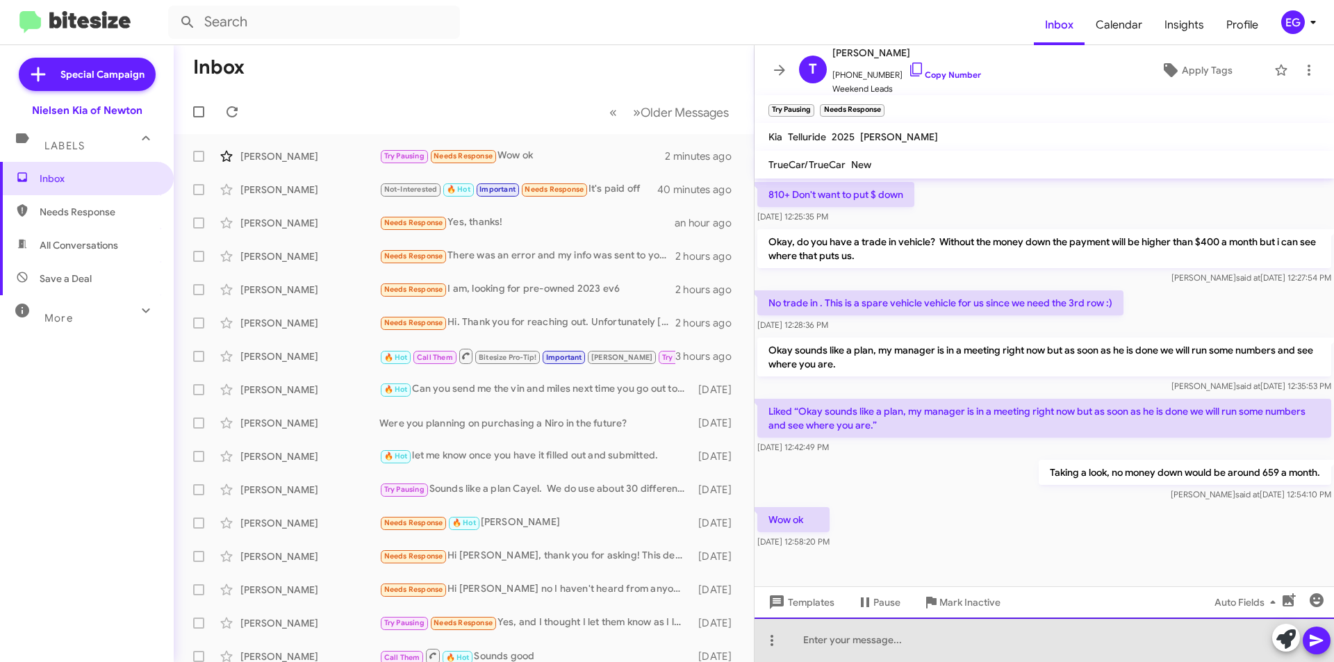
click at [877, 643] on div at bounding box center [1043, 640] width 579 height 44
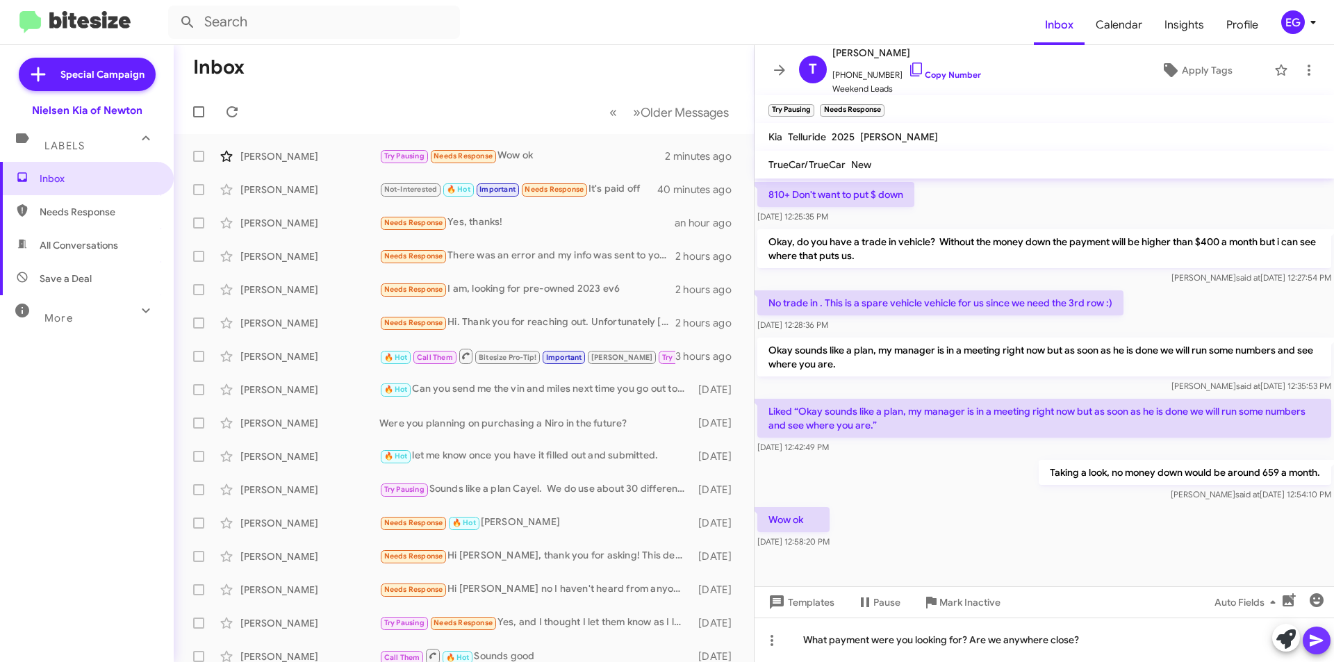
click at [1318, 638] on icon at bounding box center [1316, 640] width 17 height 17
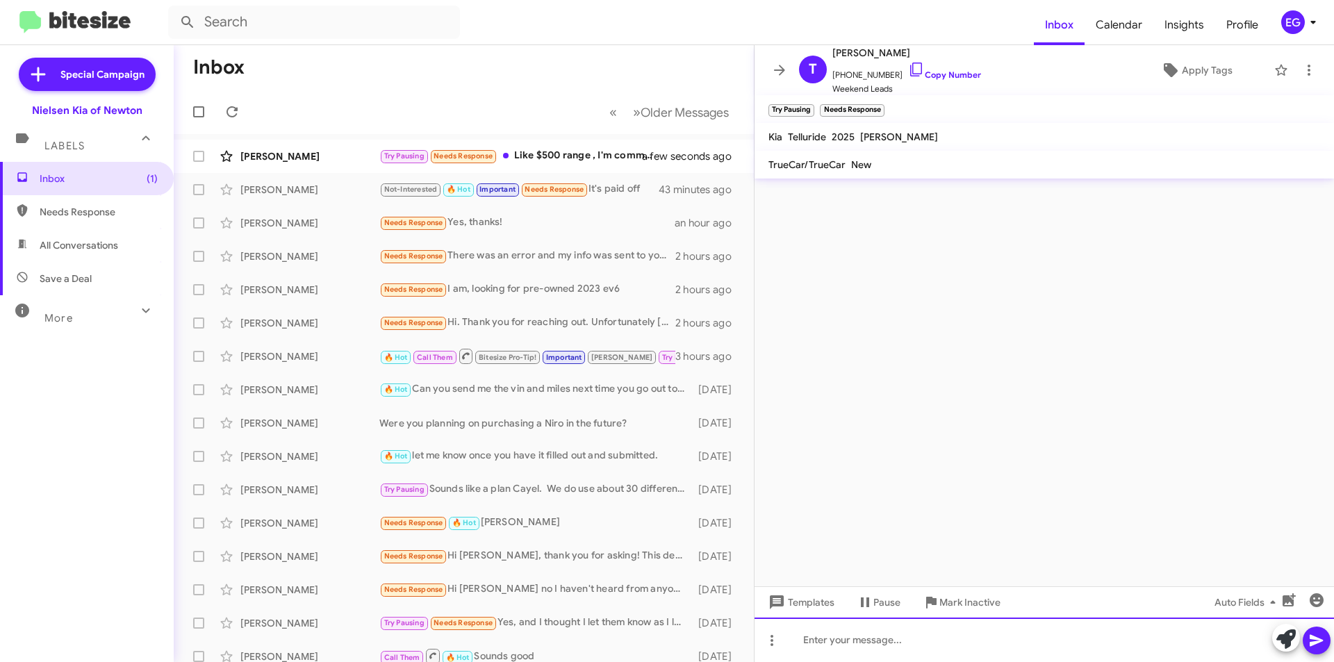
scroll to position [0, 0]
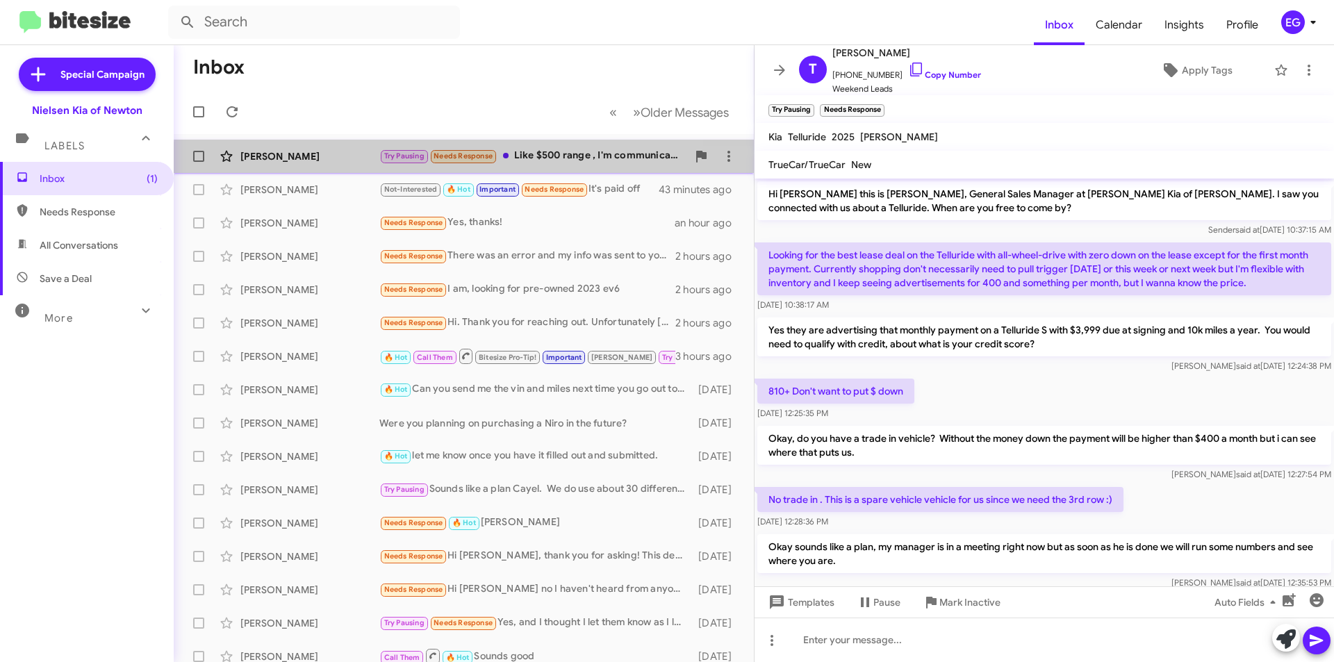
click at [545, 165] on div "[PERSON_NAME] Try Pausing Needs Response Like $500 range , I'm communicating wi…" at bounding box center [464, 156] width 558 height 28
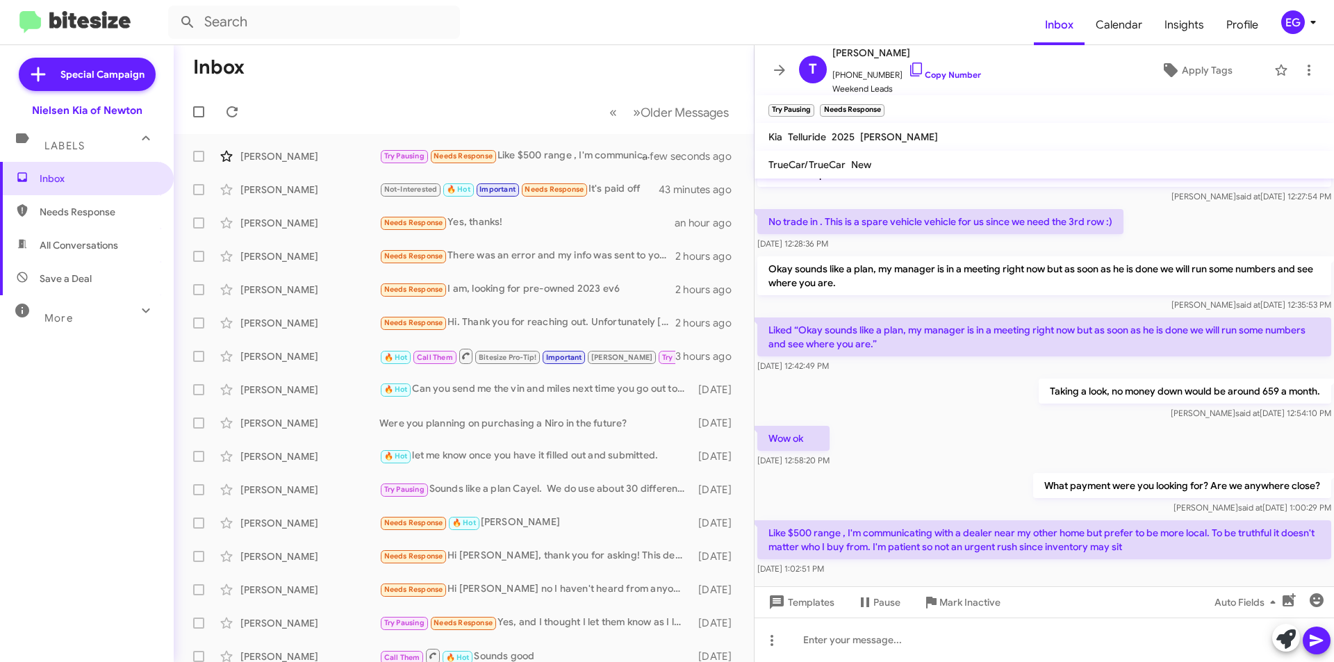
scroll to position [312, 0]
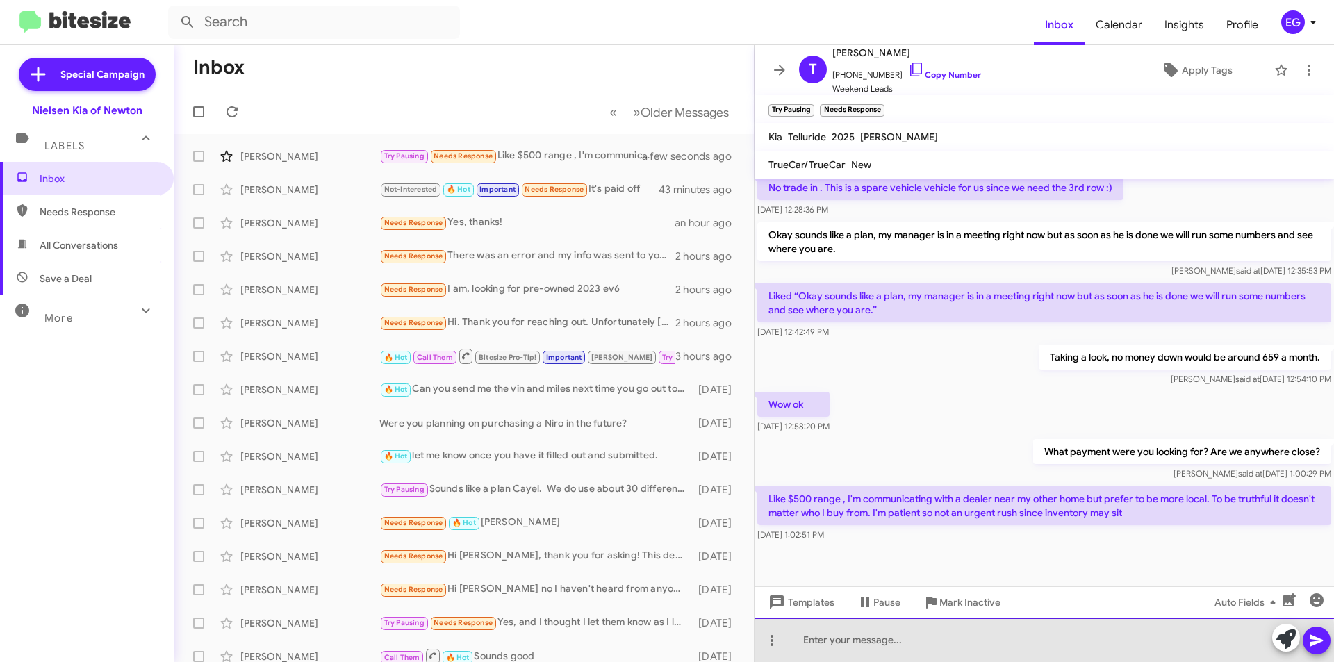
click at [892, 647] on div at bounding box center [1043, 640] width 579 height 44
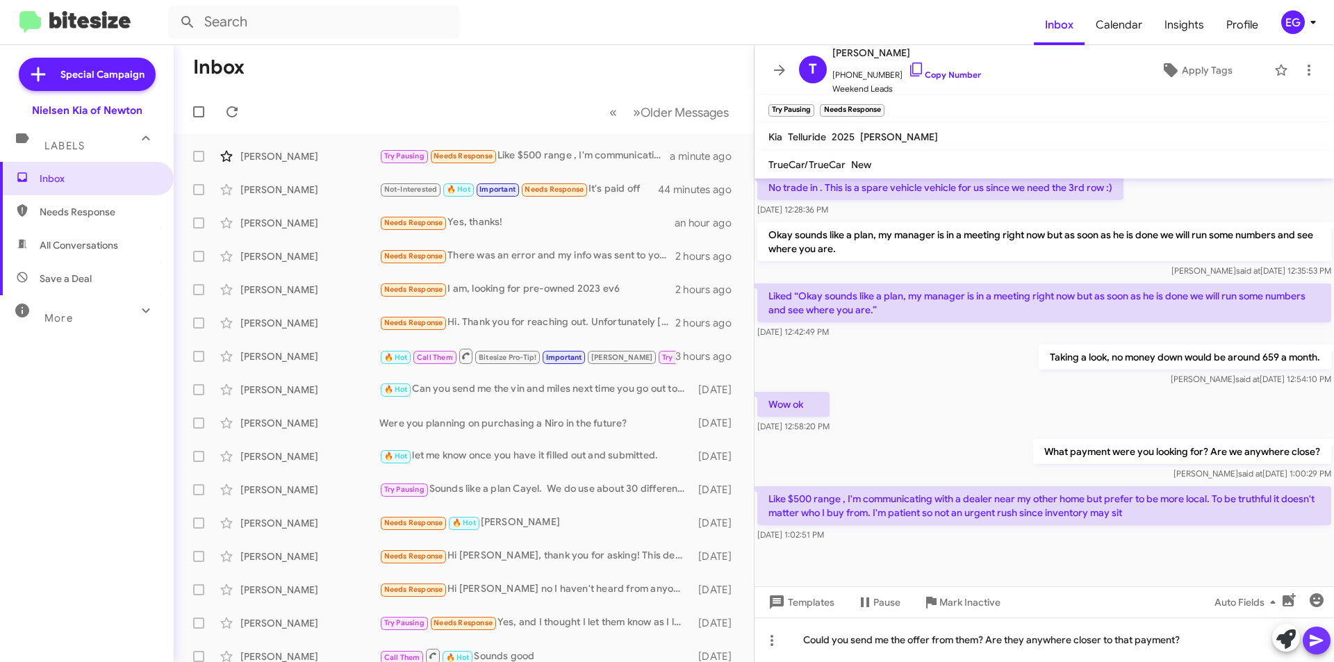
click at [1311, 636] on icon at bounding box center [1315, 641] width 13 height 12
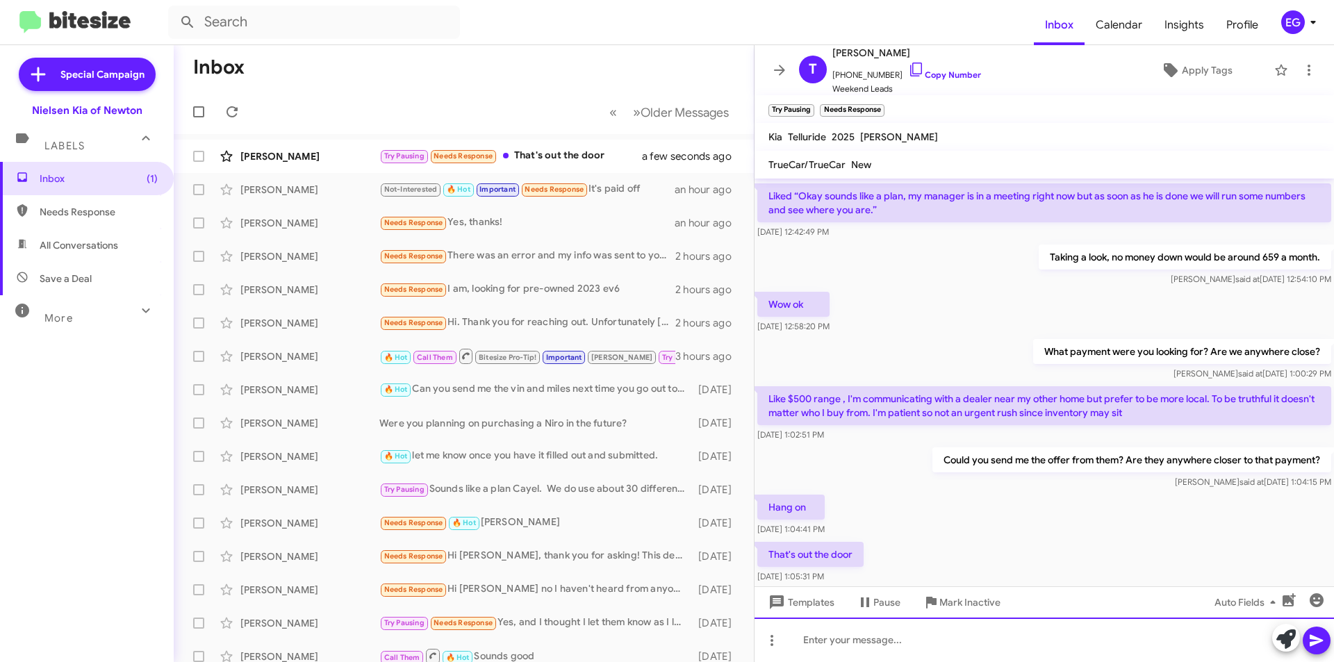
scroll to position [464, 0]
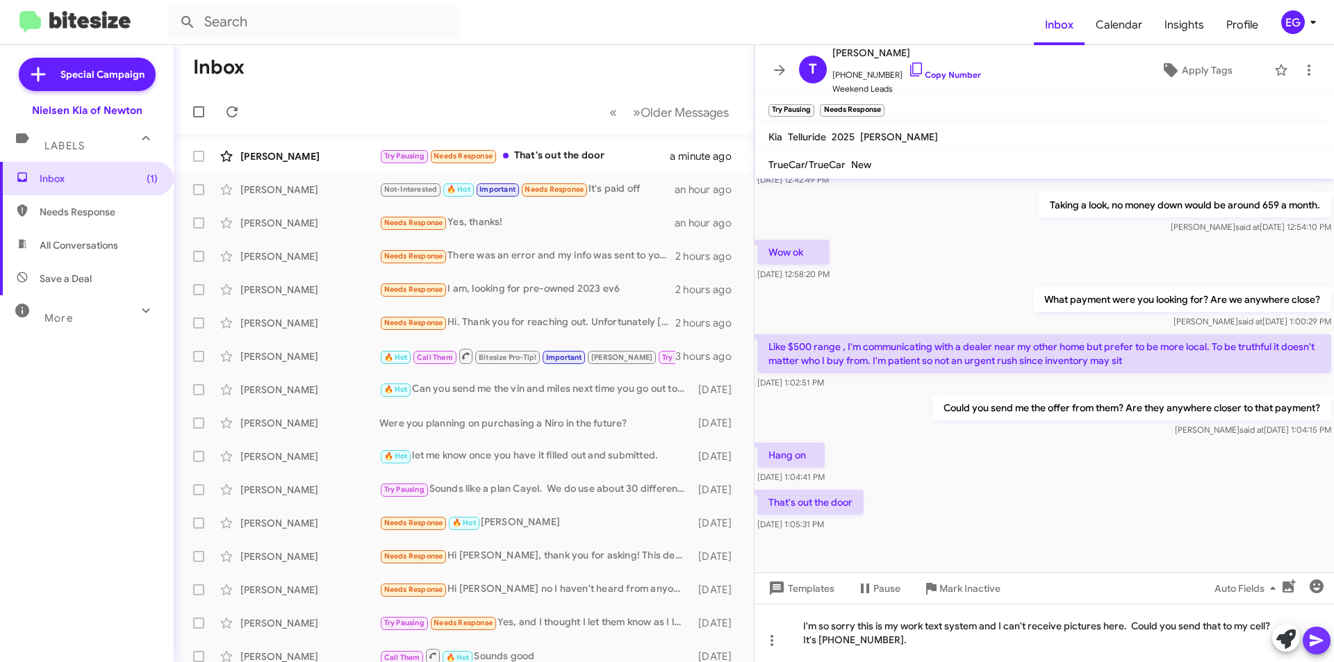
click at [1313, 633] on icon at bounding box center [1316, 640] width 17 height 17
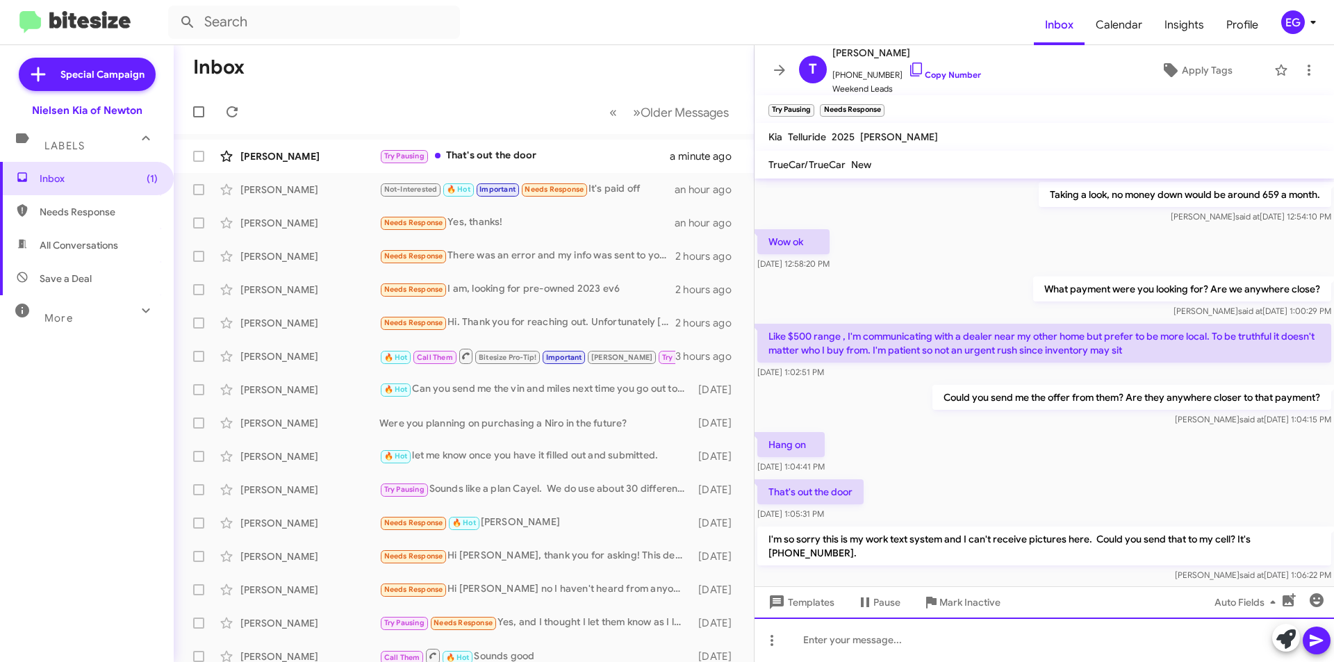
scroll to position [529, 0]
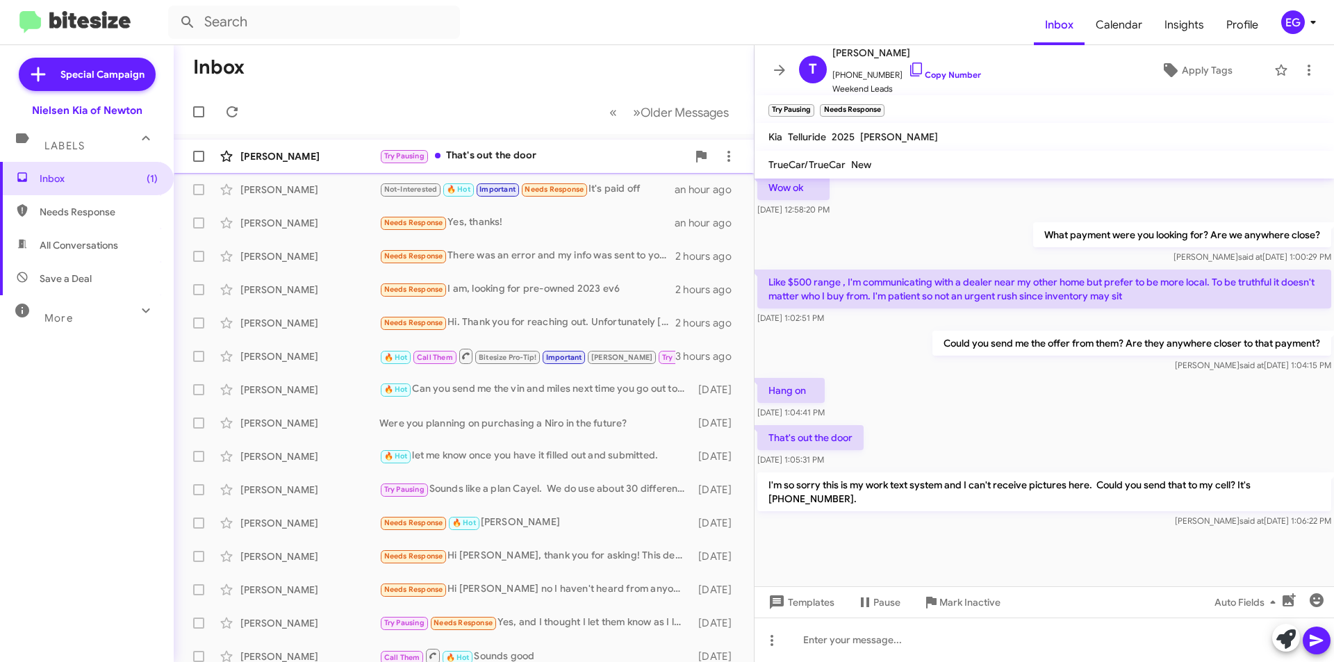
click at [305, 160] on div "[PERSON_NAME]" at bounding box center [309, 156] width 139 height 14
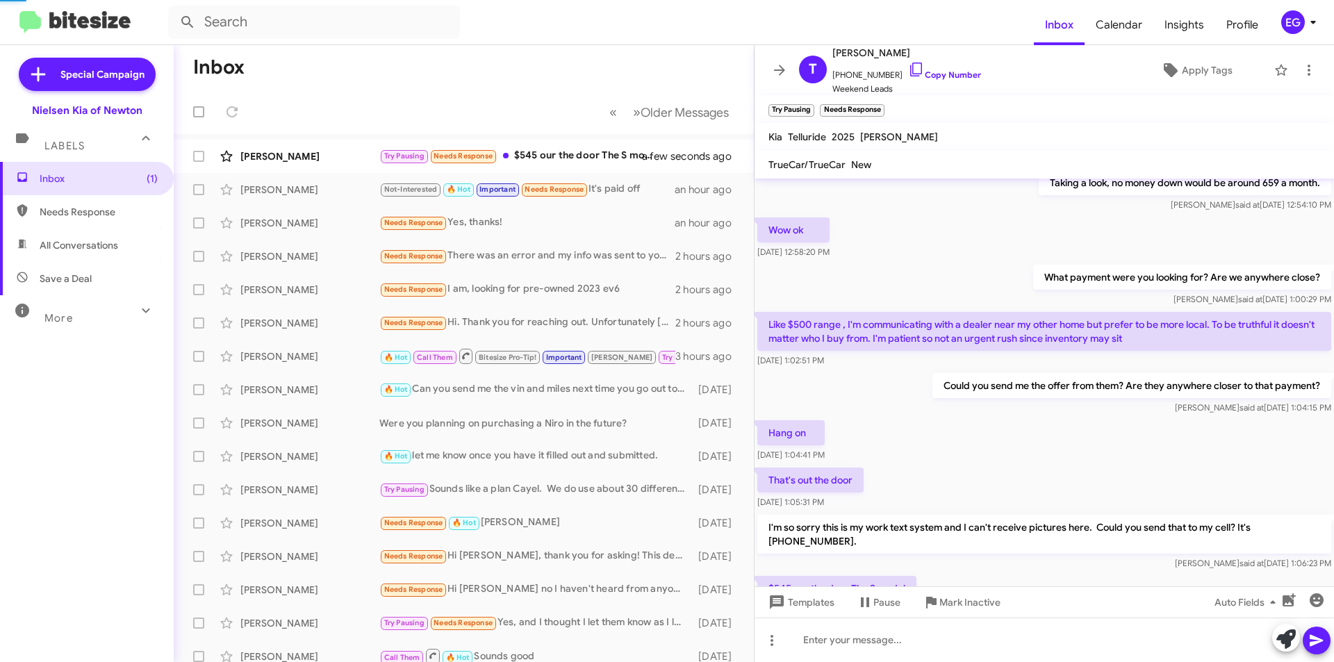
scroll to position [630, 0]
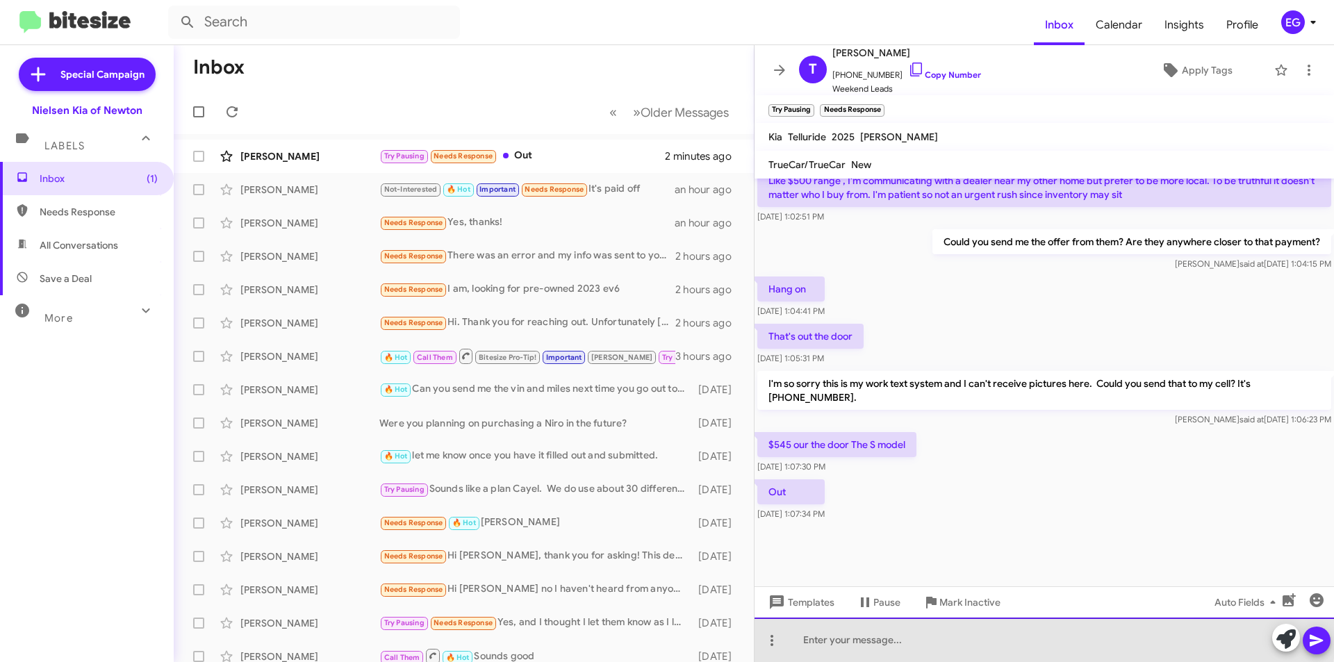
click at [822, 632] on div at bounding box center [1043, 640] width 579 height 44
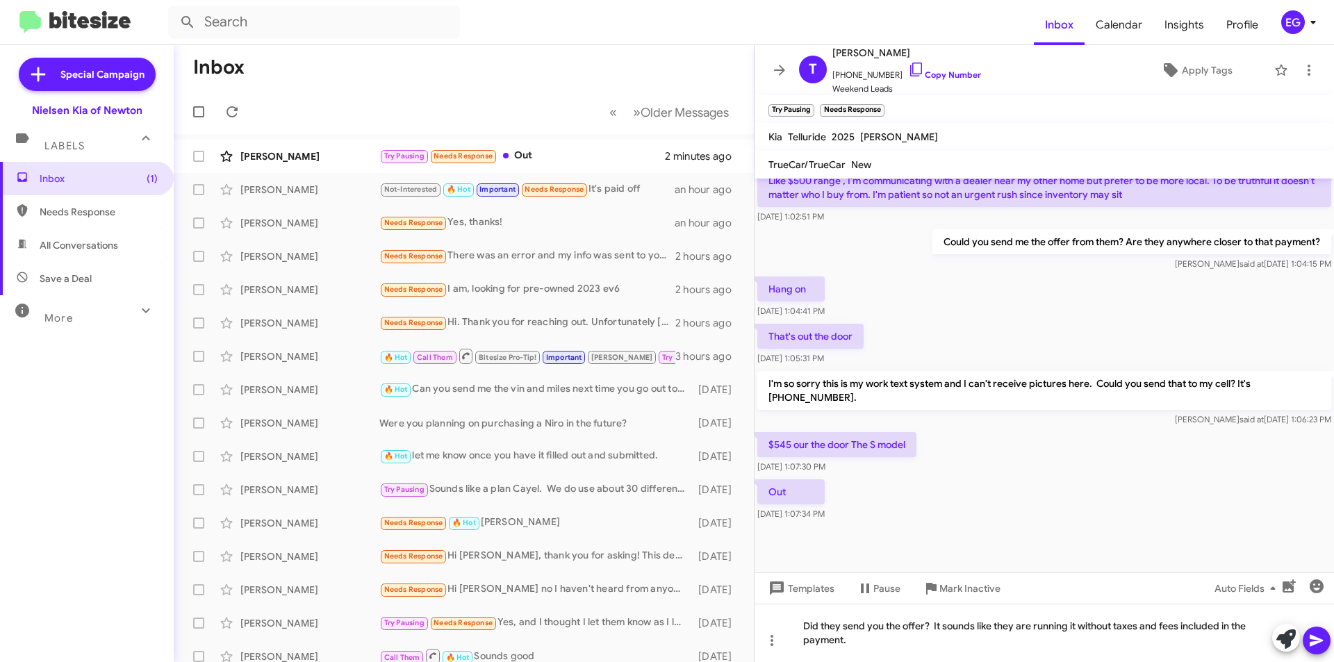
click at [1316, 646] on icon at bounding box center [1316, 640] width 17 height 17
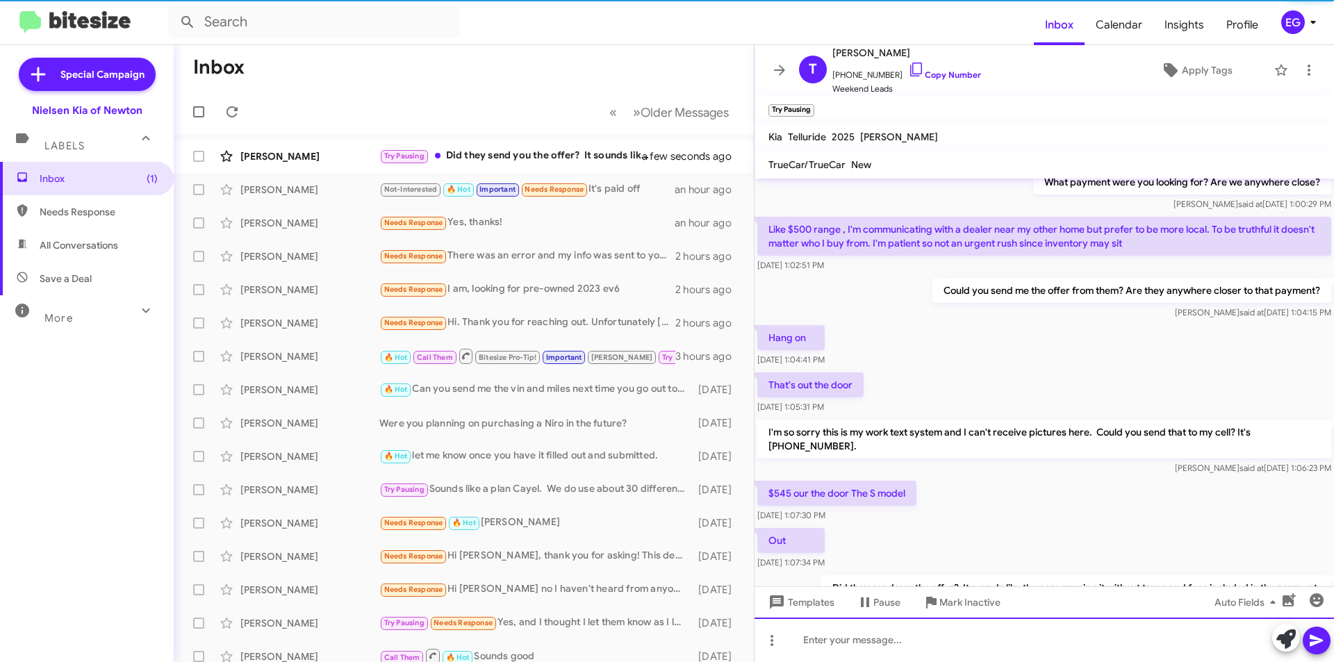
scroll to position [681, 0]
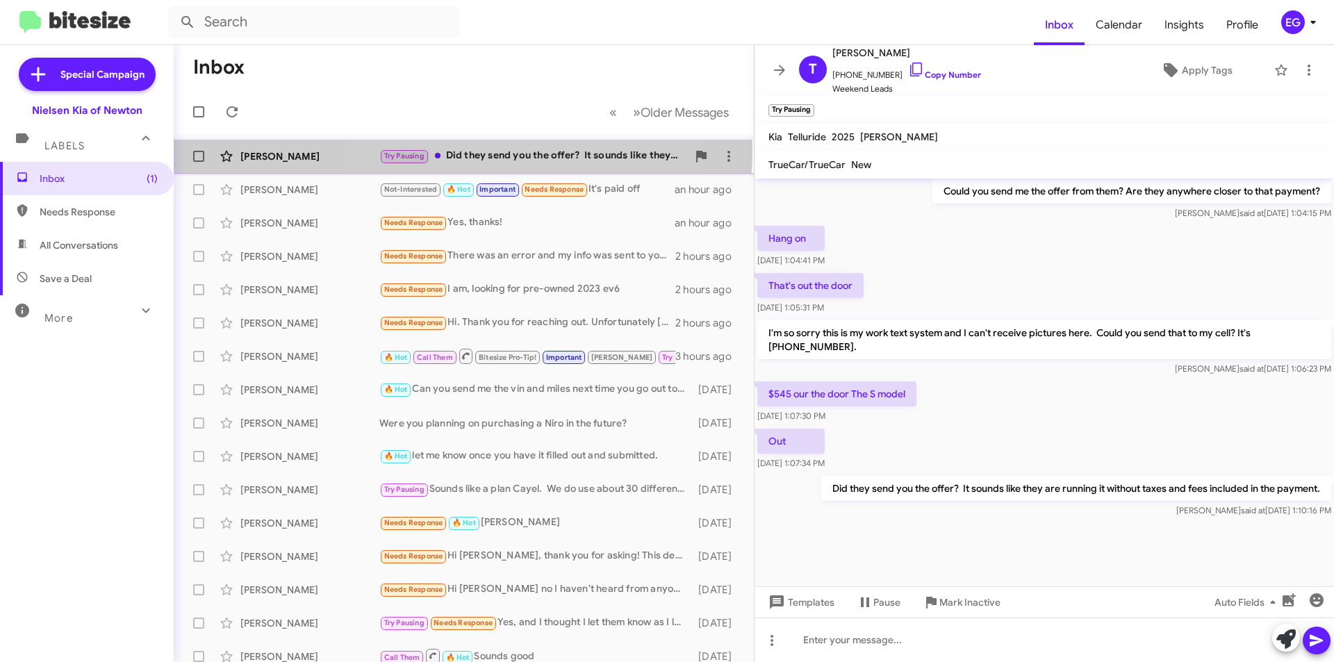
click at [463, 150] on div "Try Pausing Did they send you the offer? It sounds like they are running it wit…" at bounding box center [533, 156] width 308 height 16
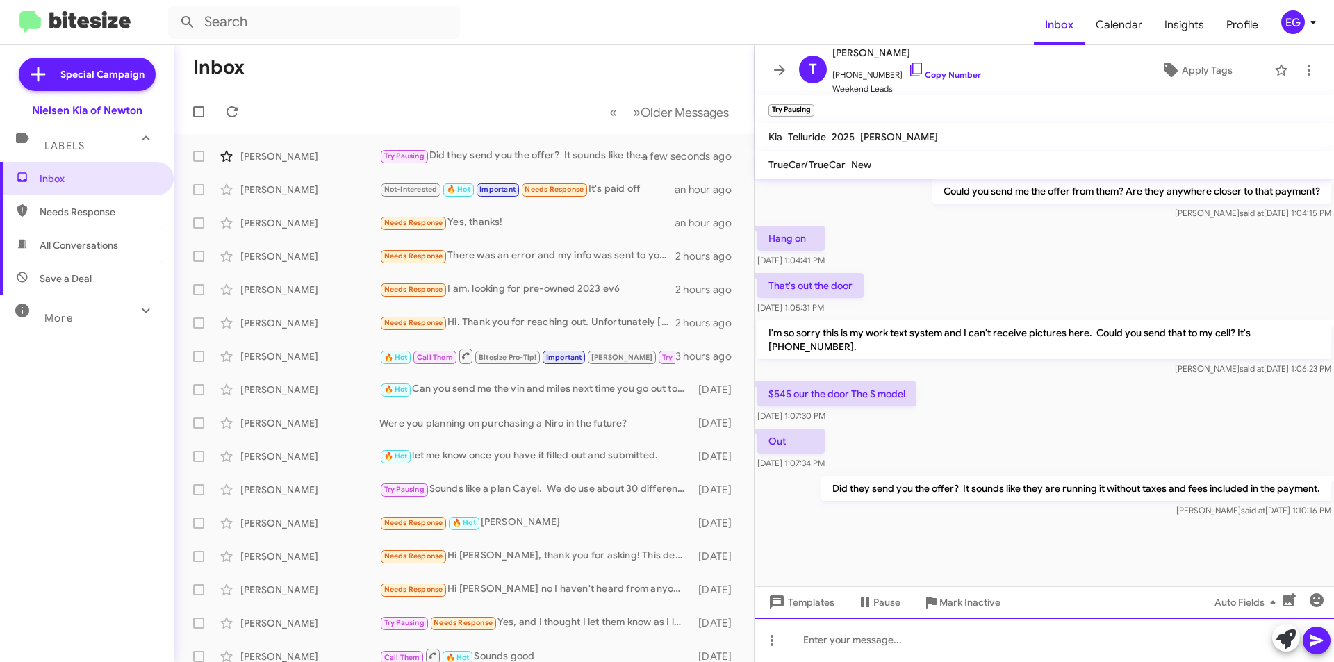
click at [840, 634] on div at bounding box center [1043, 640] width 579 height 44
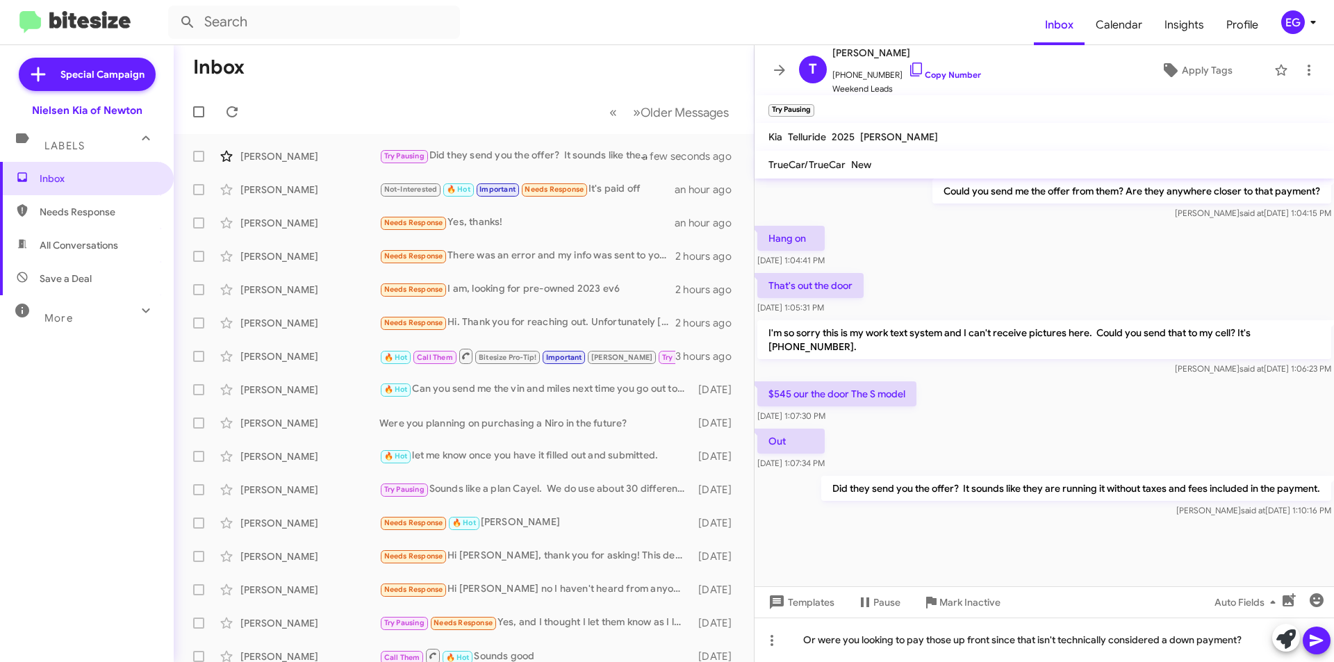
click at [1318, 643] on icon at bounding box center [1316, 640] width 17 height 17
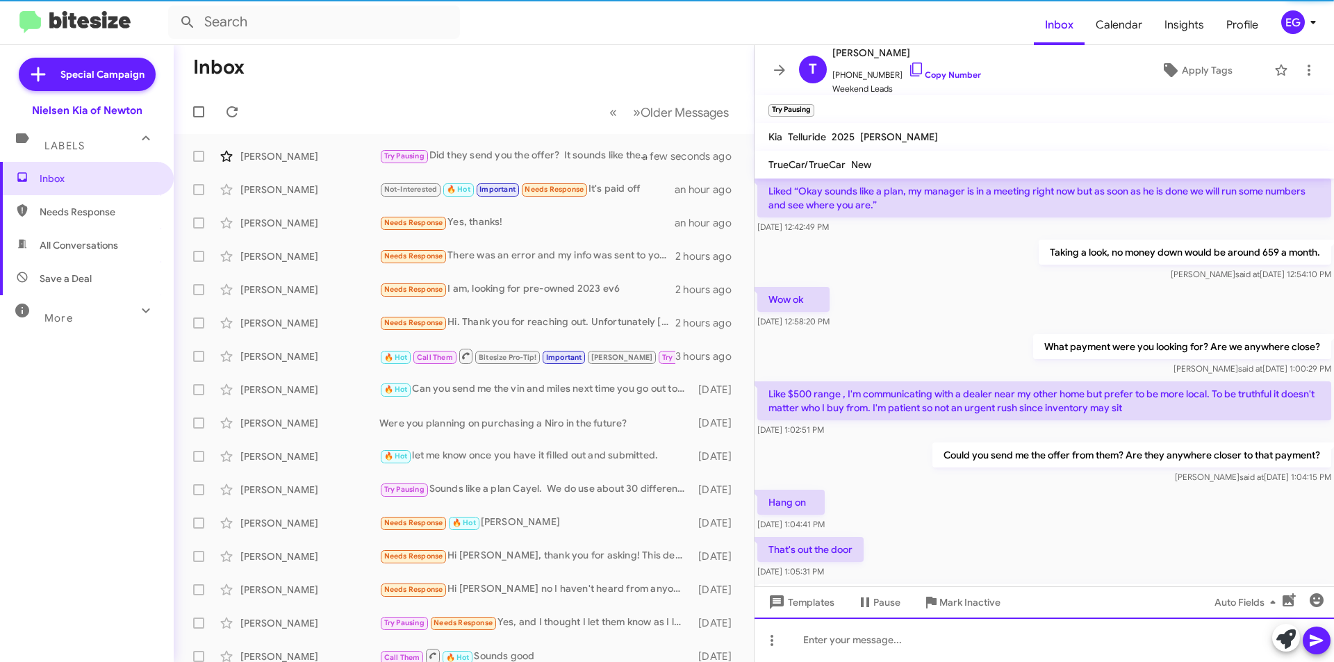
scroll to position [731, 0]
